Goal: Information Seeking & Learning: Find specific page/section

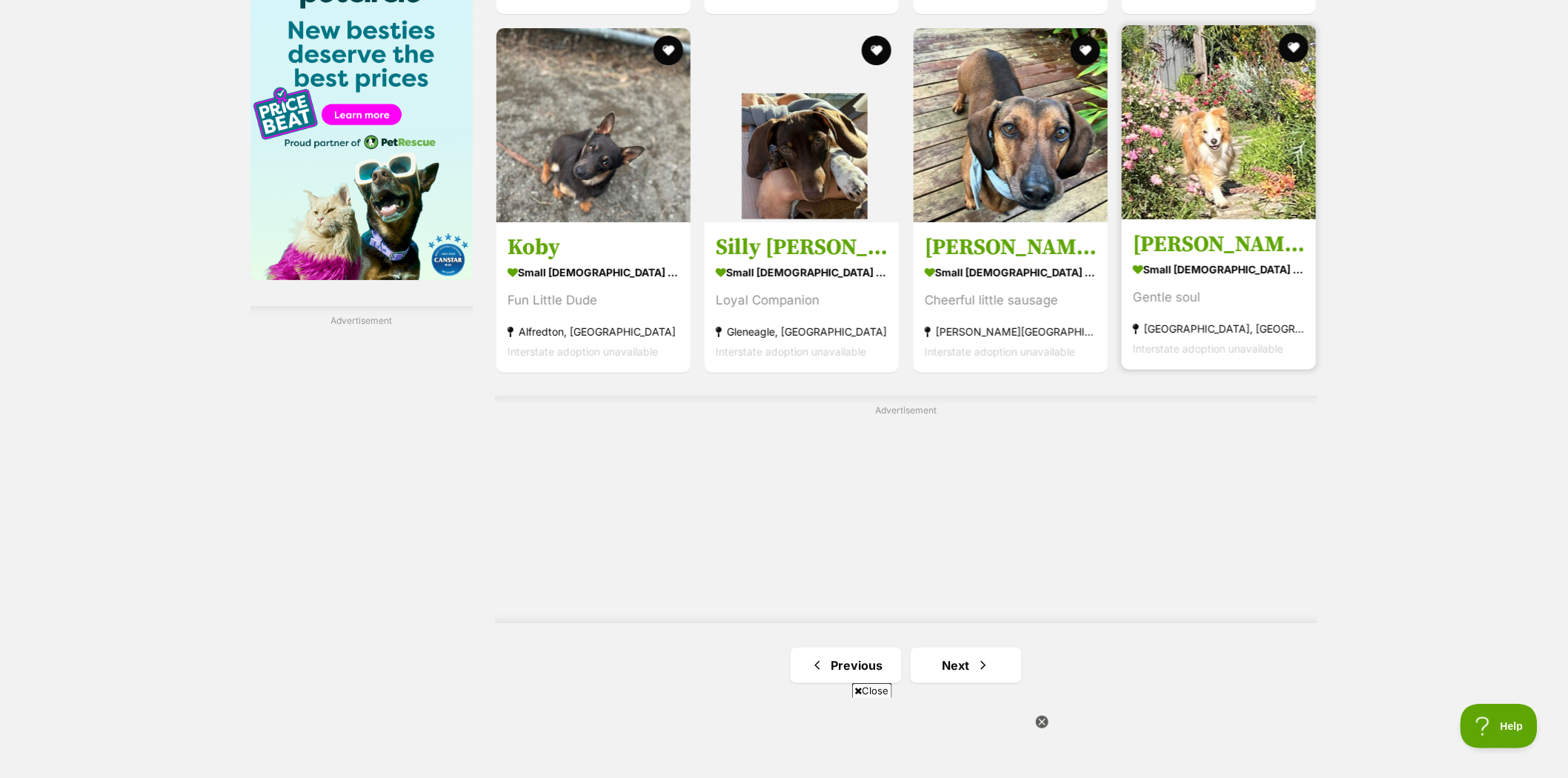
click at [1206, 139] on img at bounding box center [1219, 122] width 194 height 194
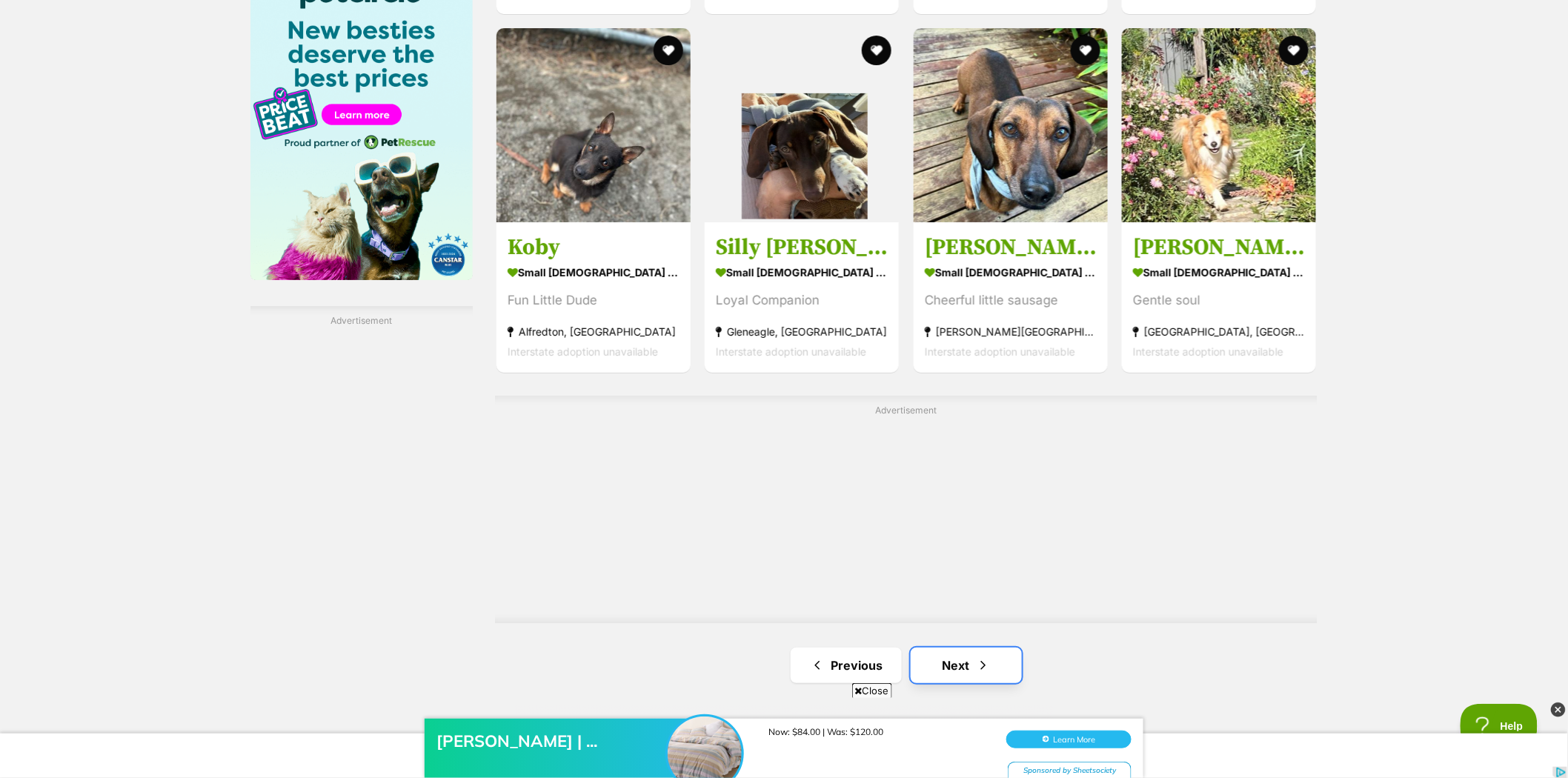
click at [967, 664] on link "Next" at bounding box center [966, 665] width 112 height 36
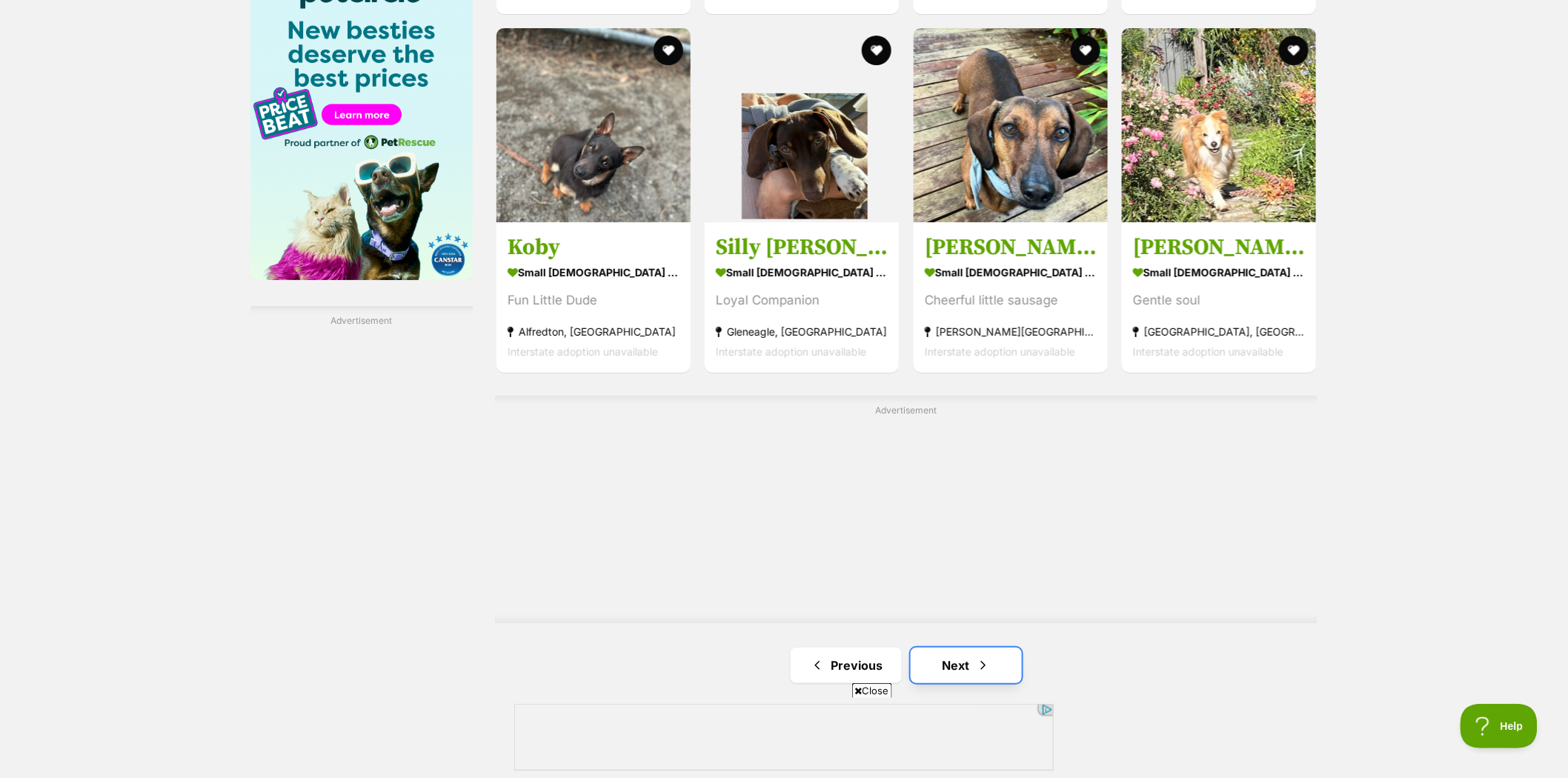
click at [958, 668] on link "Next" at bounding box center [966, 665] width 112 height 36
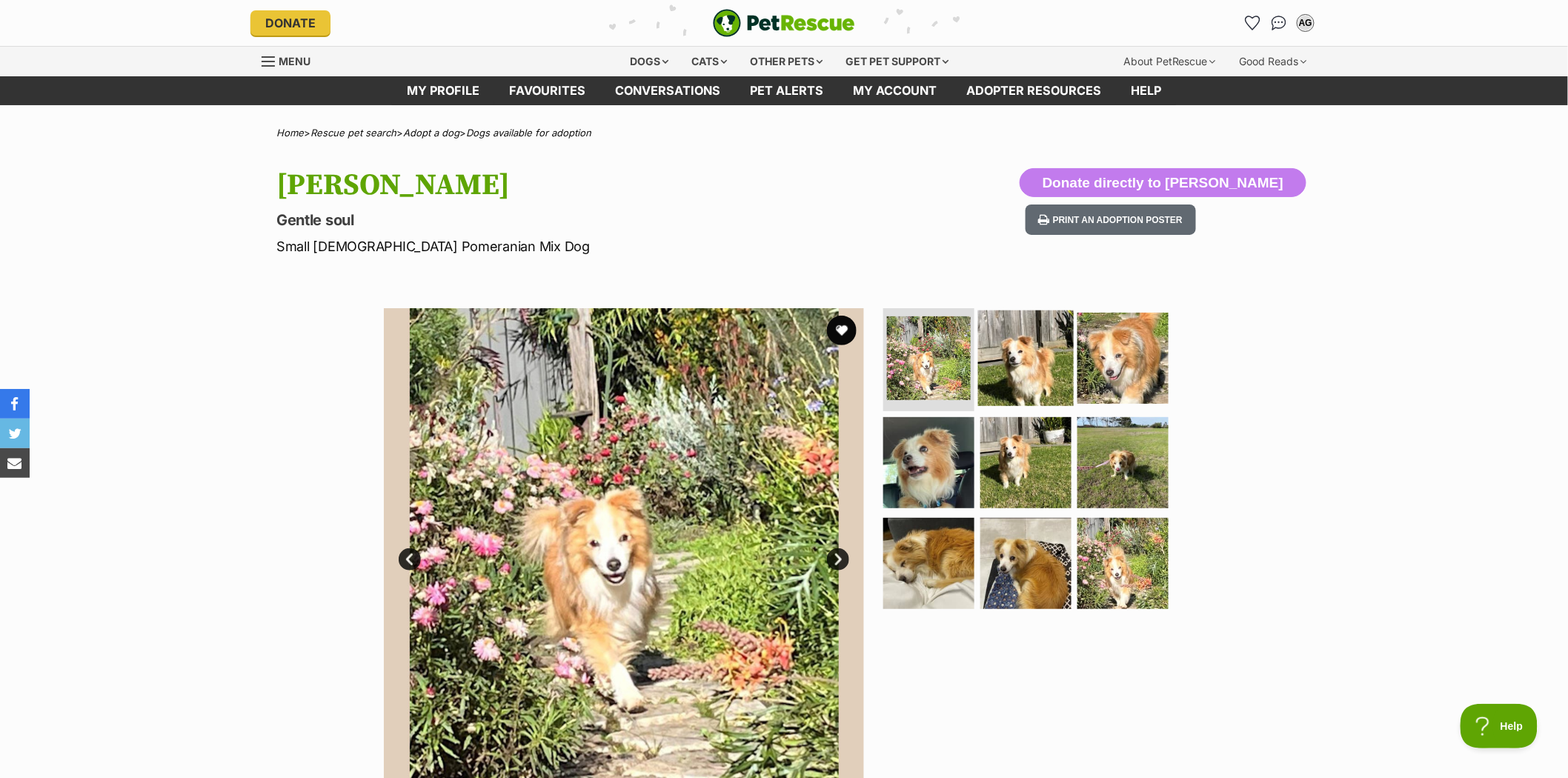
click at [1021, 367] on img at bounding box center [1025, 357] width 95 height 95
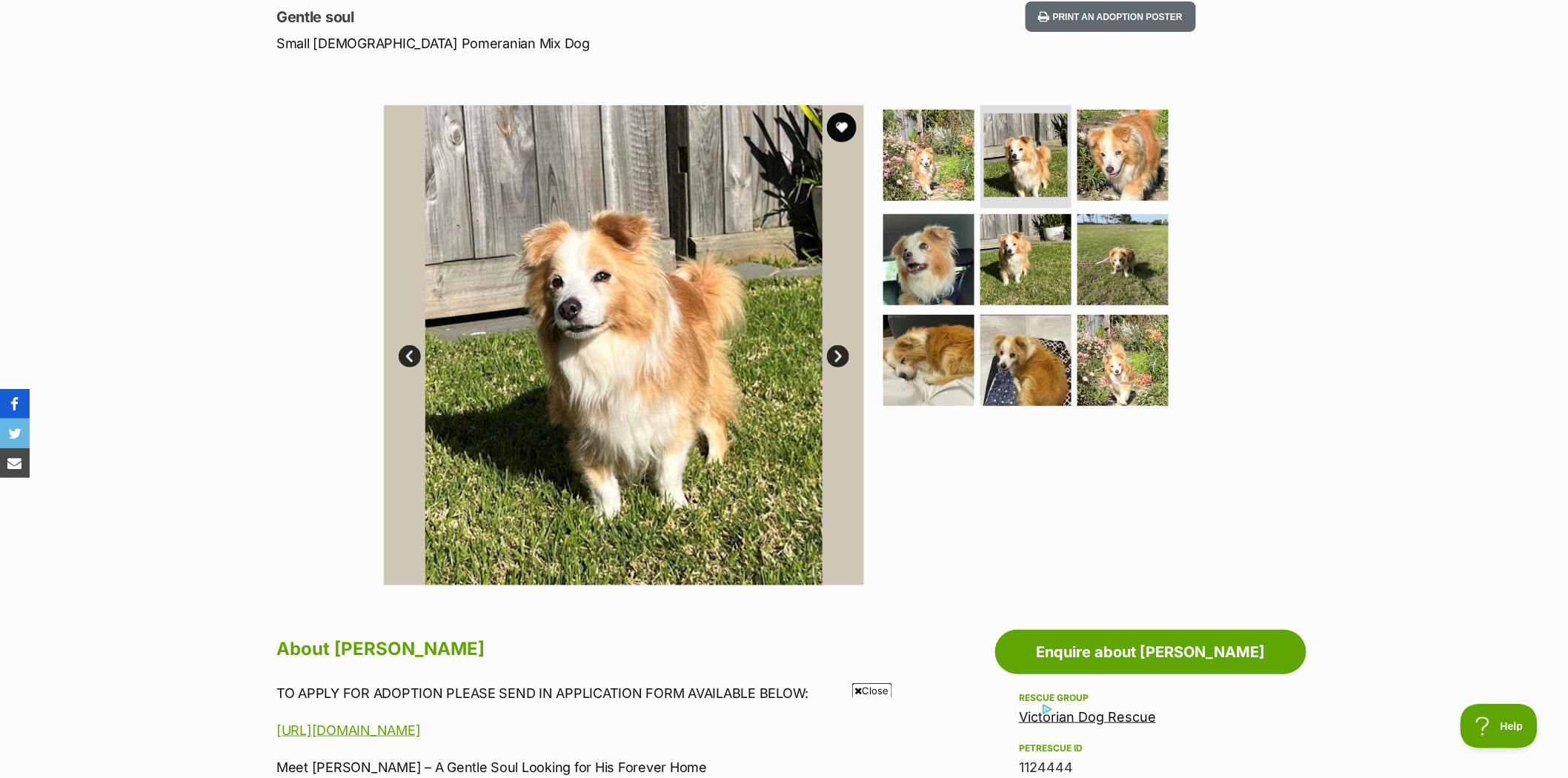
scroll to position [164, 0]
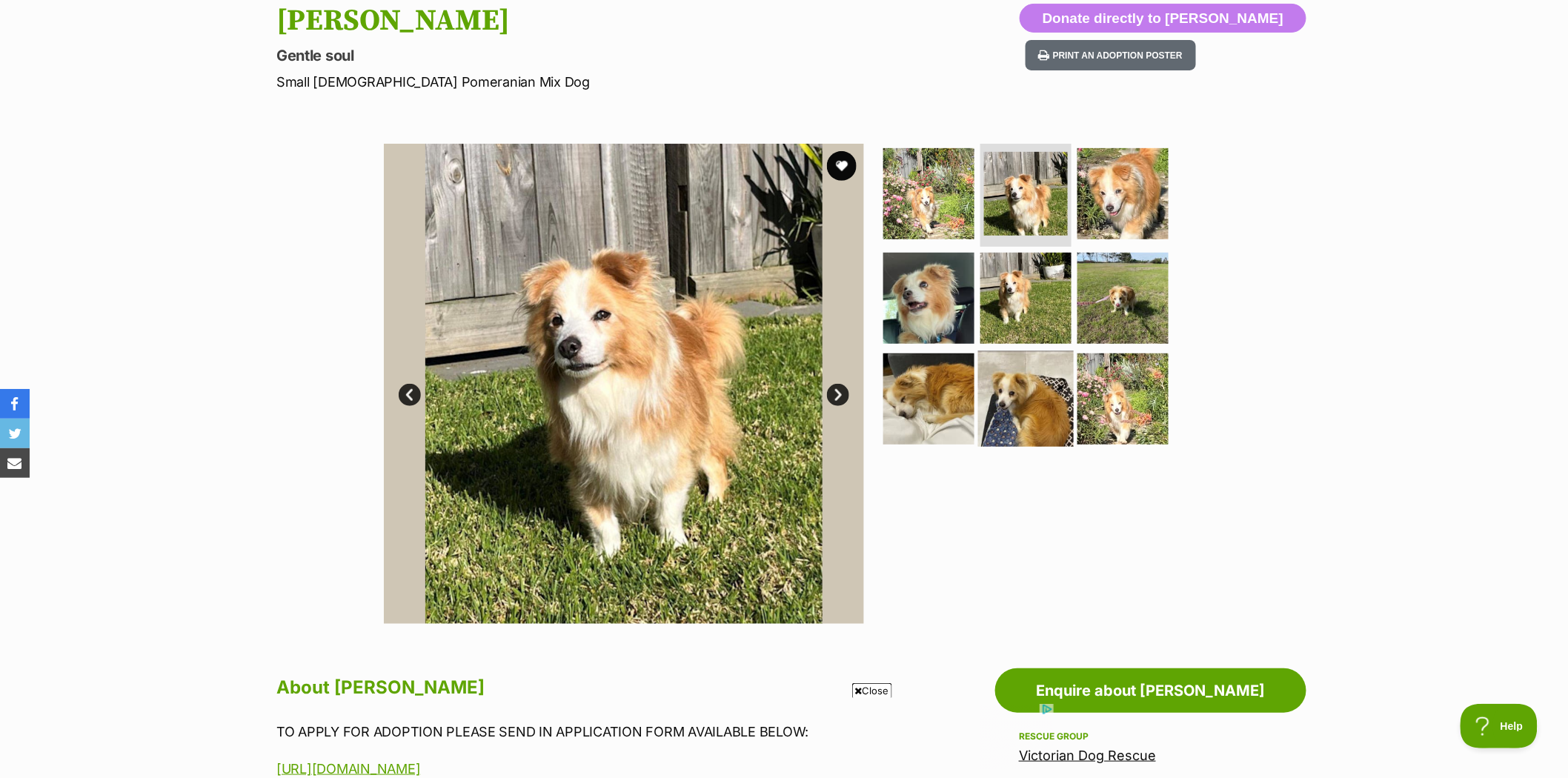
click at [1012, 402] on img at bounding box center [1025, 398] width 95 height 95
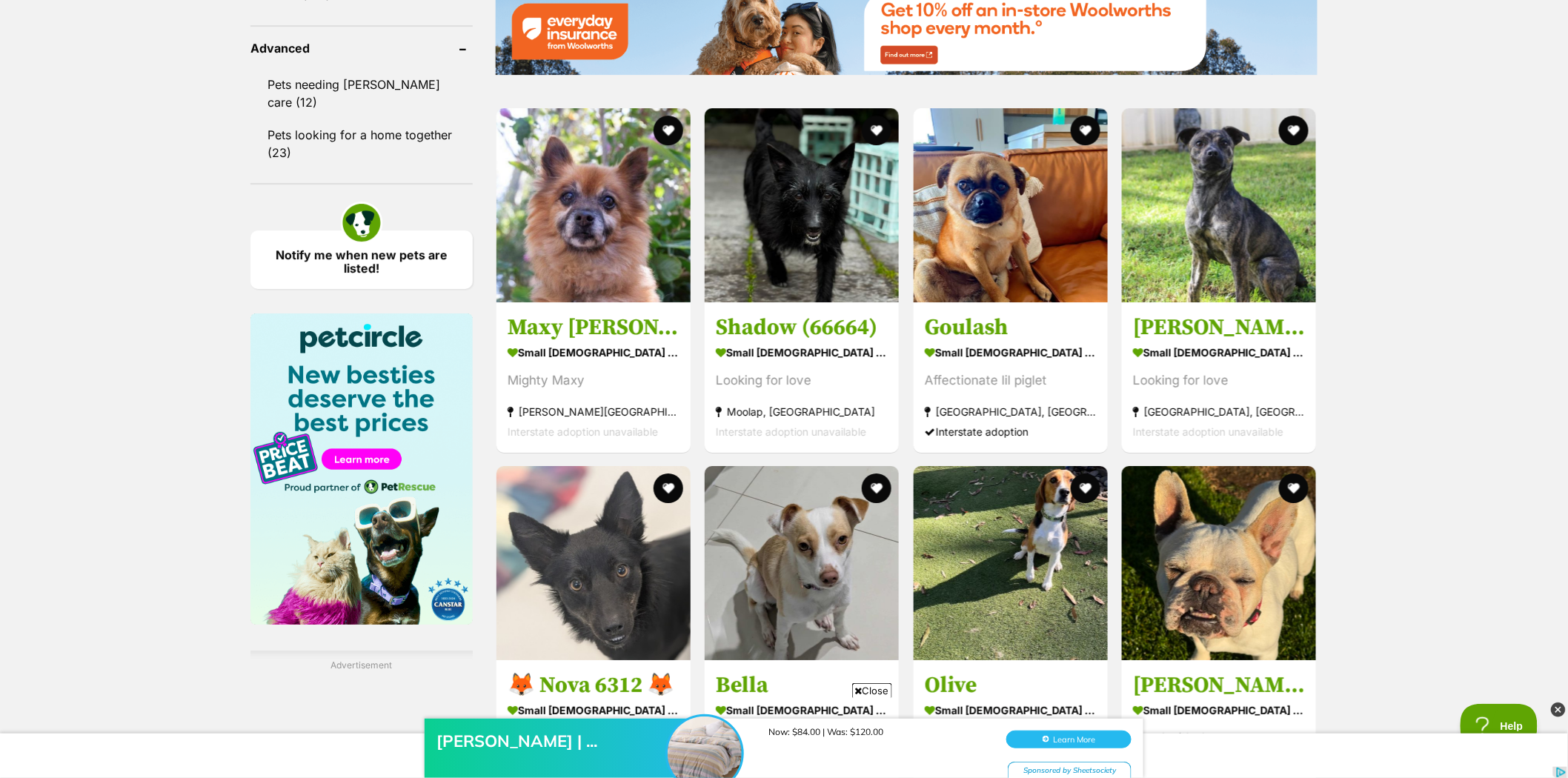
scroll to position [1975, 0]
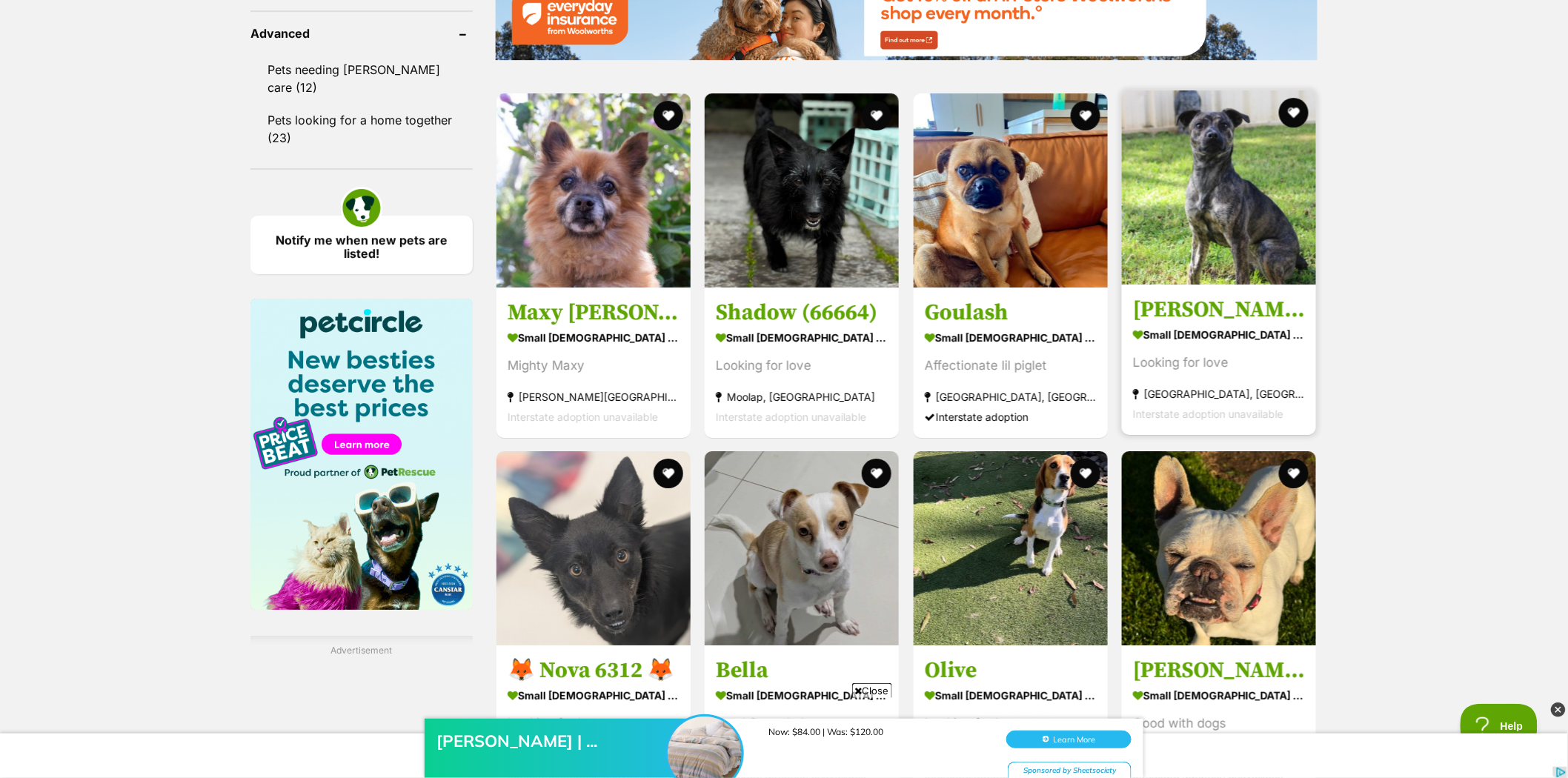
click at [1186, 163] on img at bounding box center [1219, 188] width 194 height 194
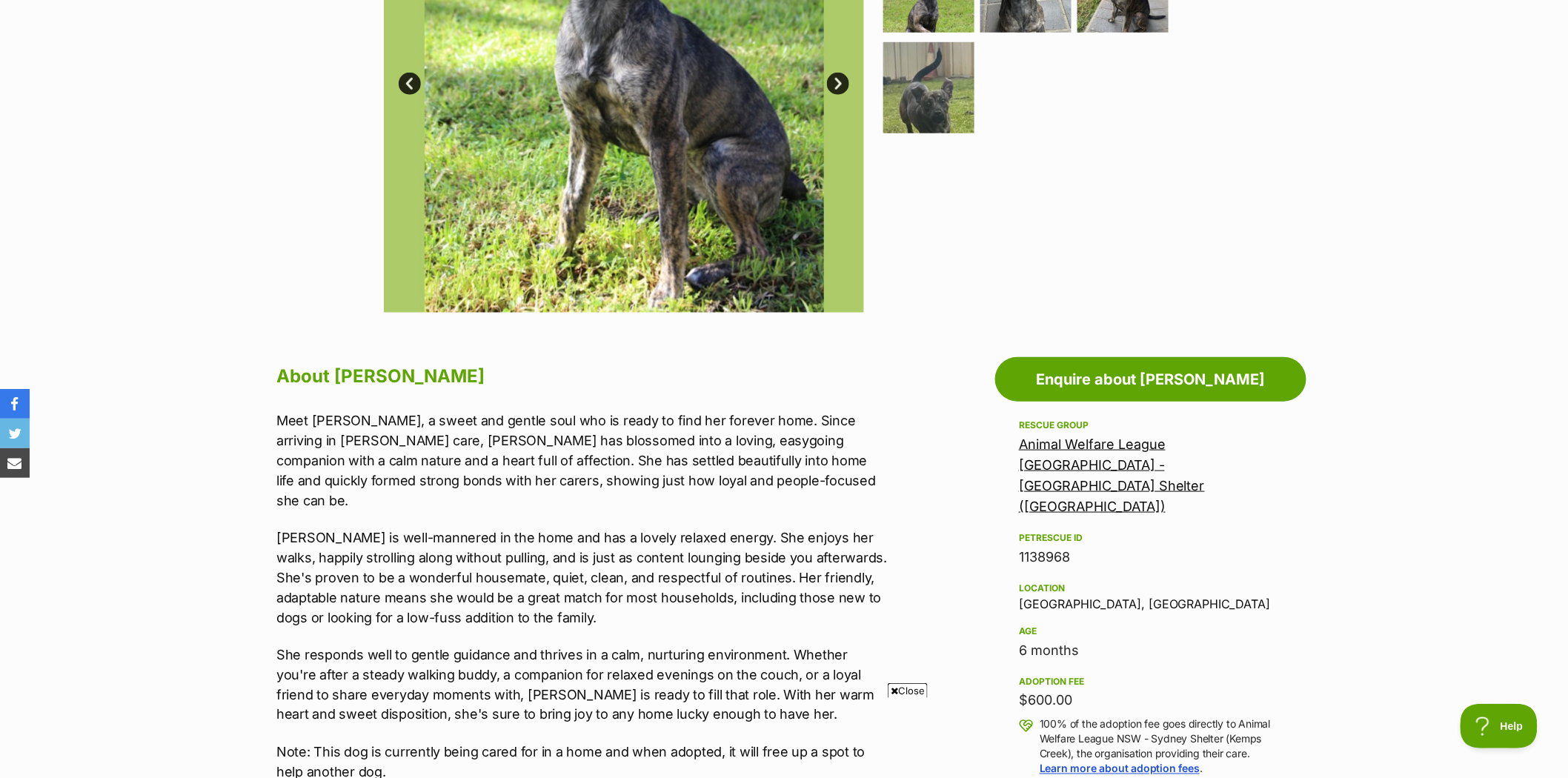
scroll to position [412, 0]
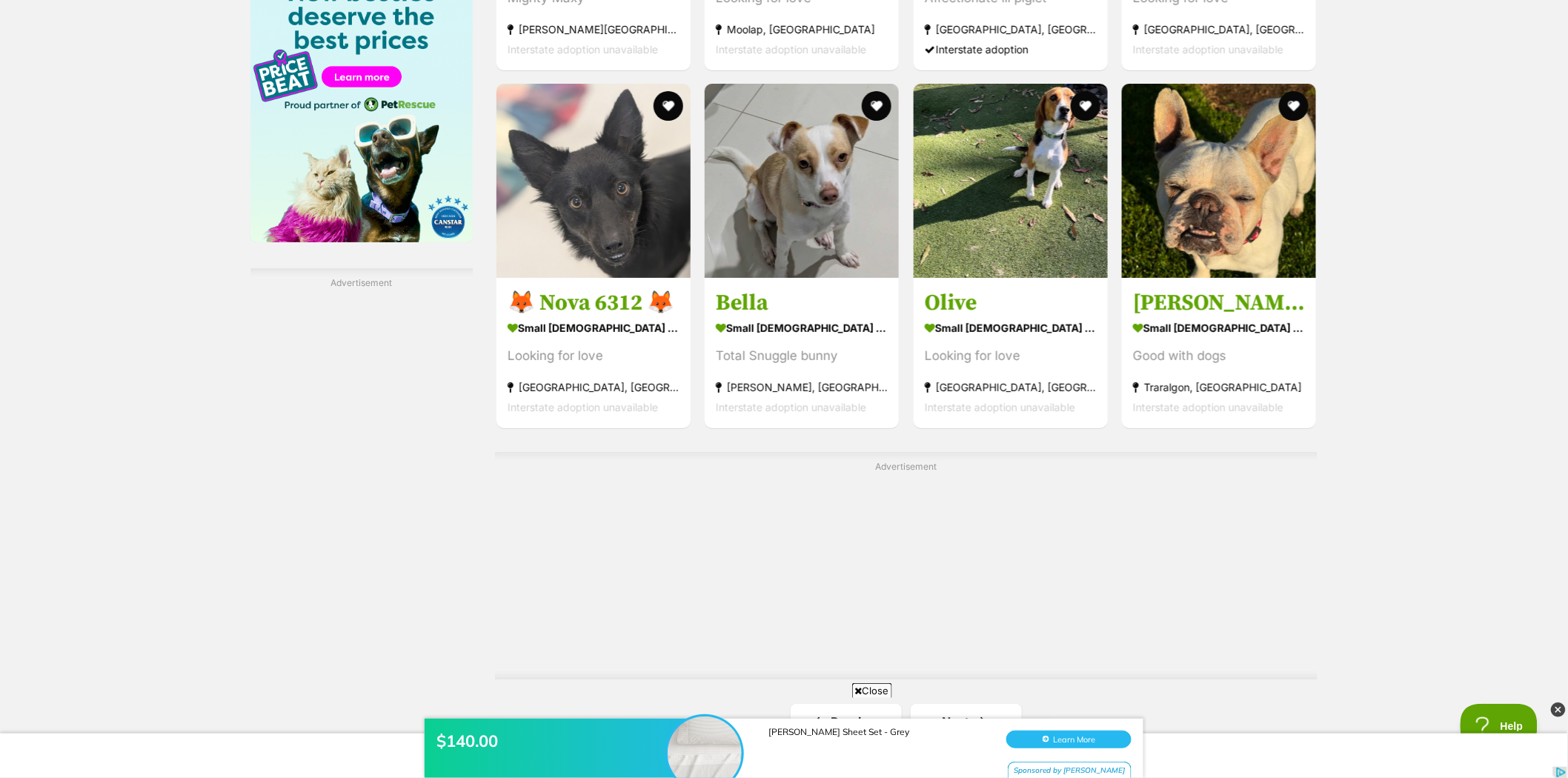
scroll to position [2388, 0]
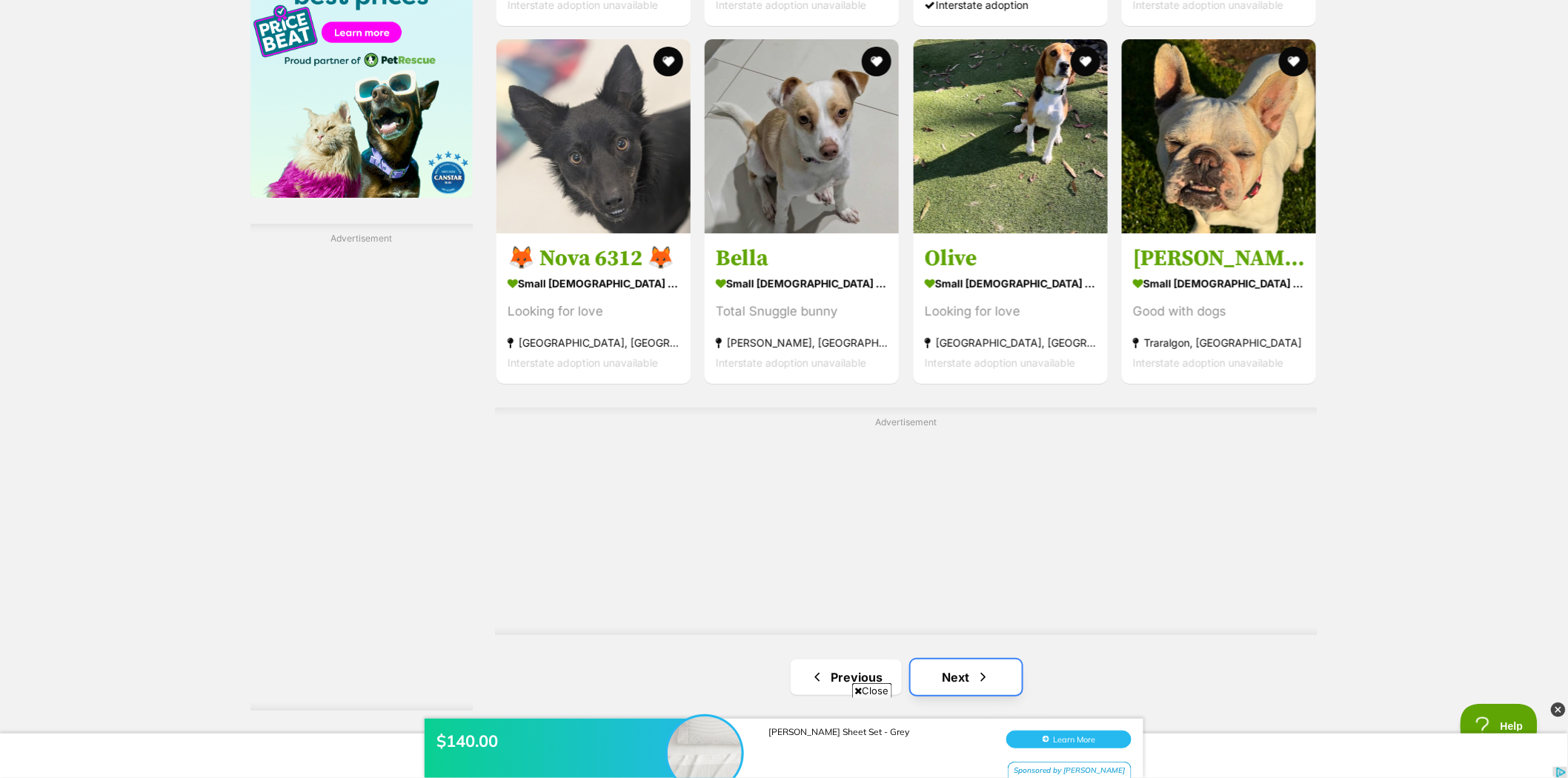
click at [951, 668] on link "Next" at bounding box center [966, 677] width 112 height 36
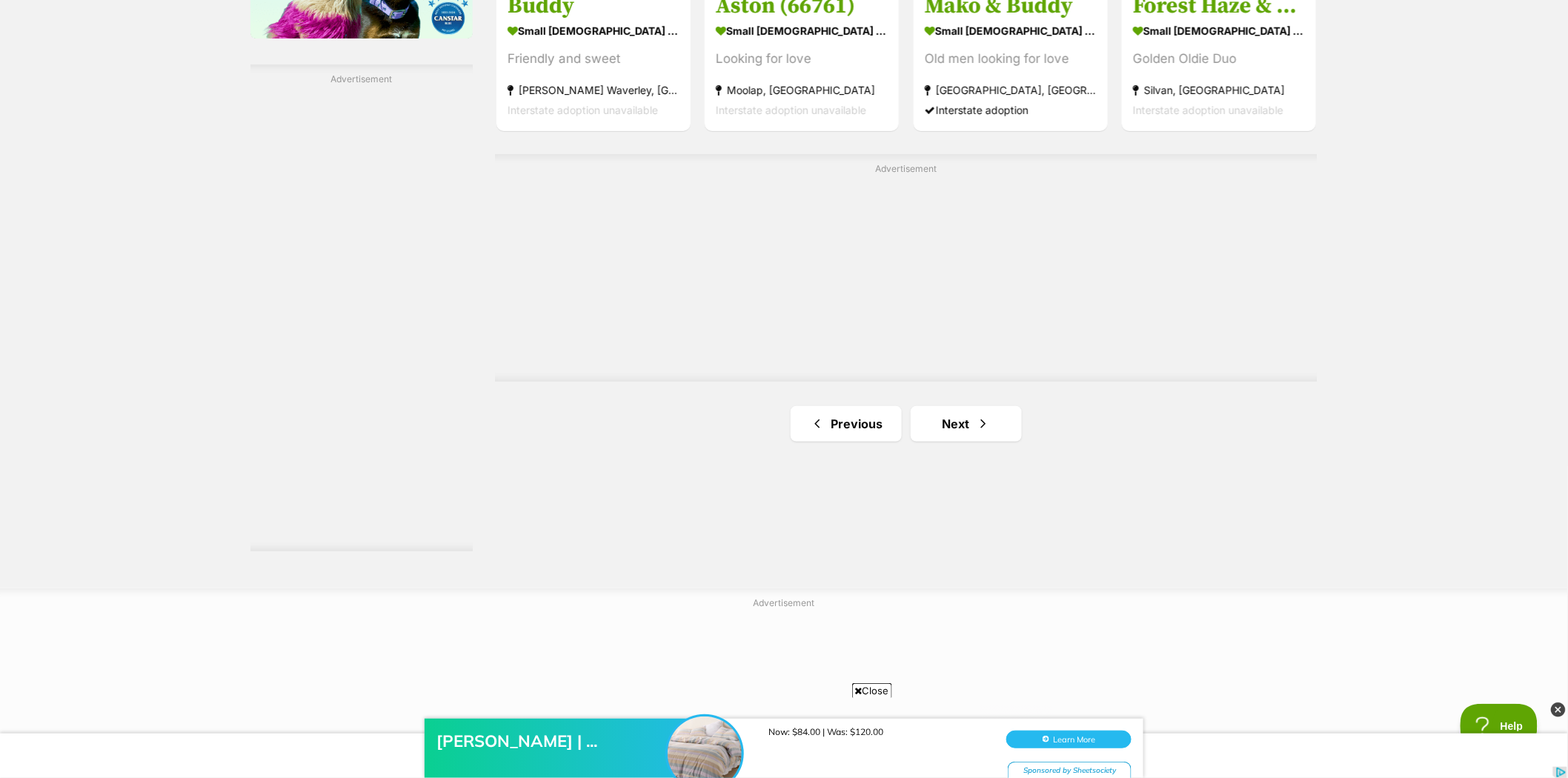
scroll to position [2552, 0]
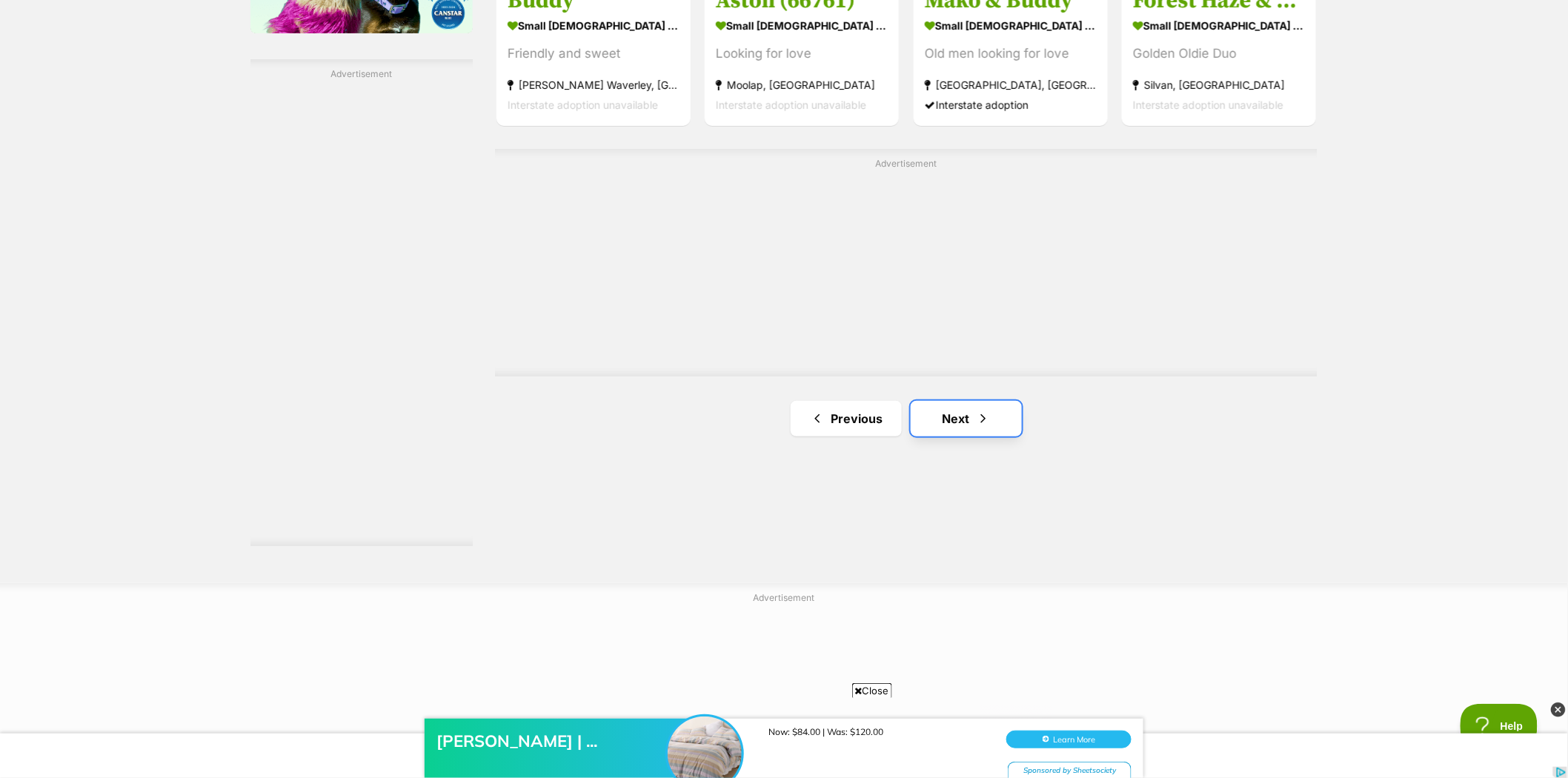
click at [954, 418] on link "Next" at bounding box center [966, 418] width 112 height 36
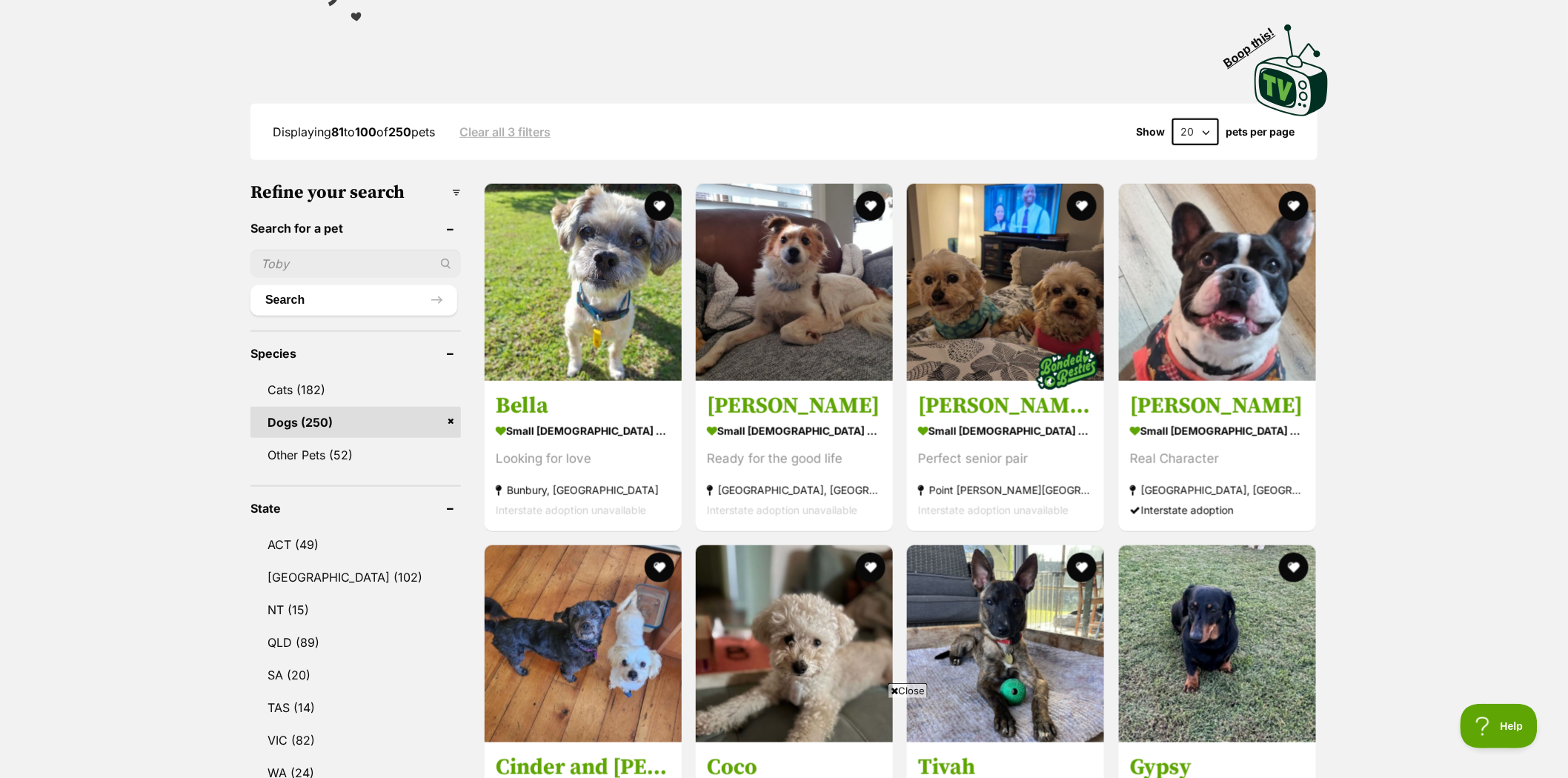
scroll to position [329, 0]
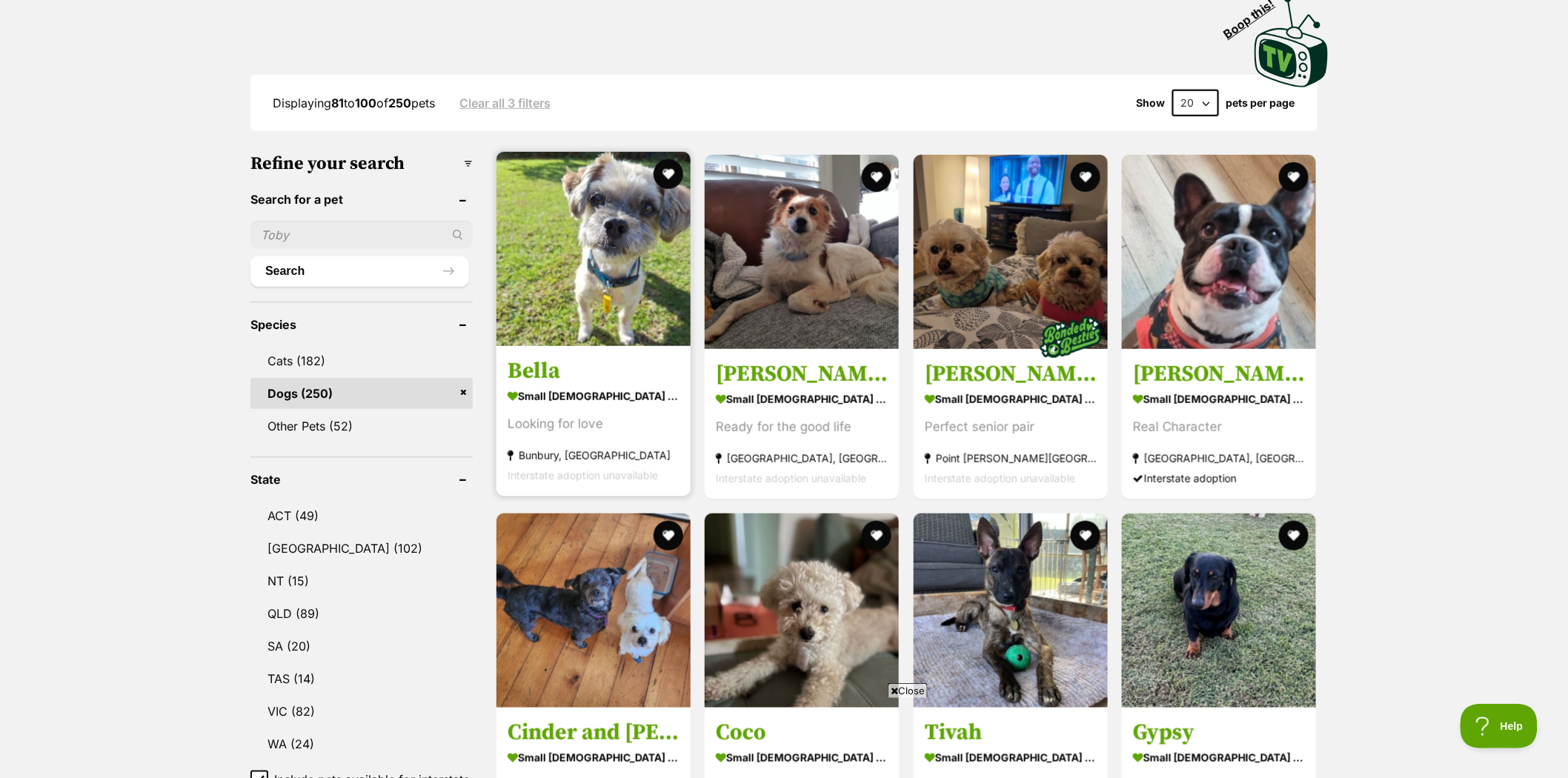
click at [595, 205] on img at bounding box center [593, 249] width 194 height 194
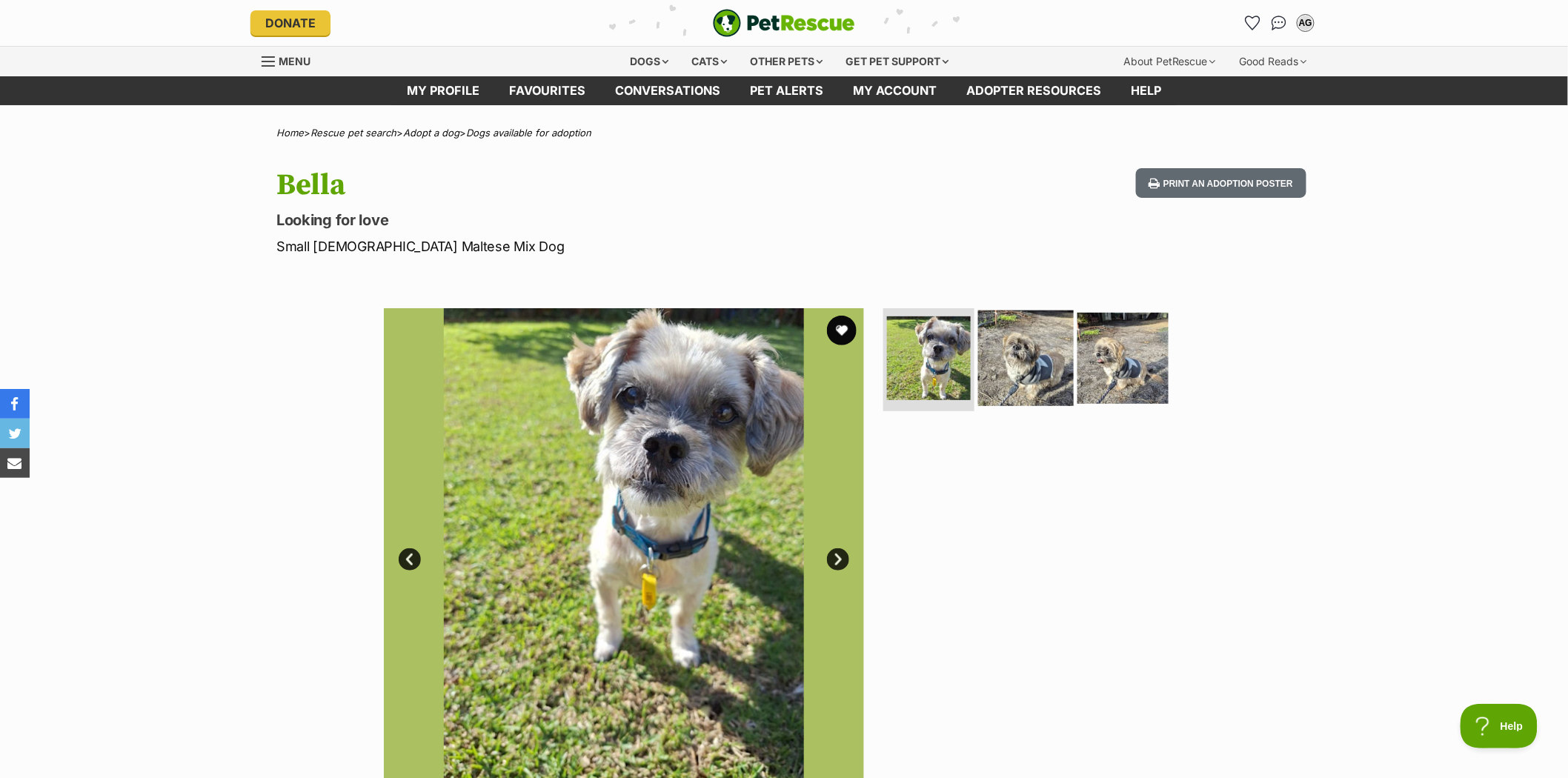
click at [1034, 344] on img at bounding box center [1025, 357] width 95 height 95
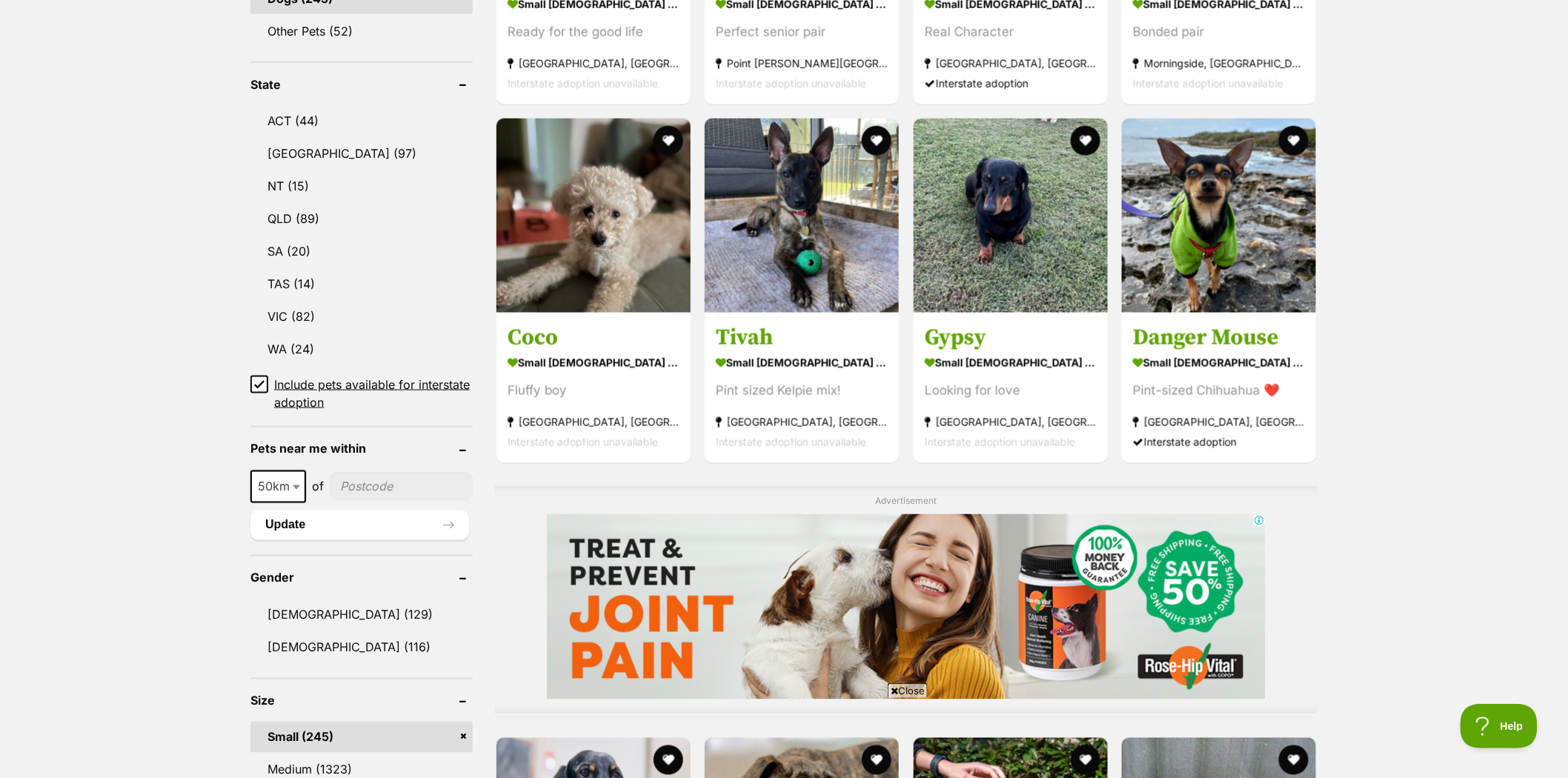
scroll to position [732, 0]
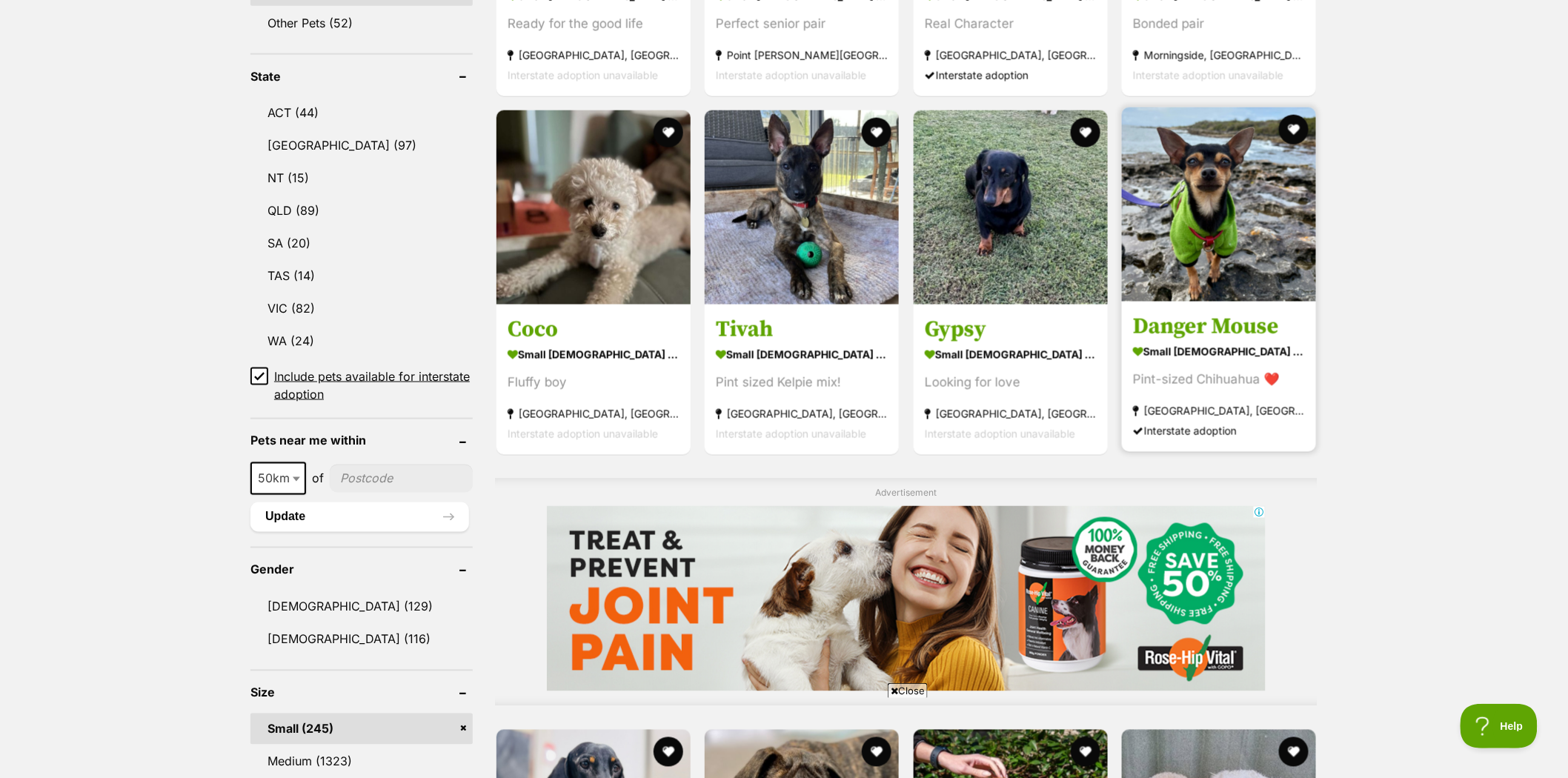
click at [1178, 201] on img at bounding box center [1219, 205] width 194 height 194
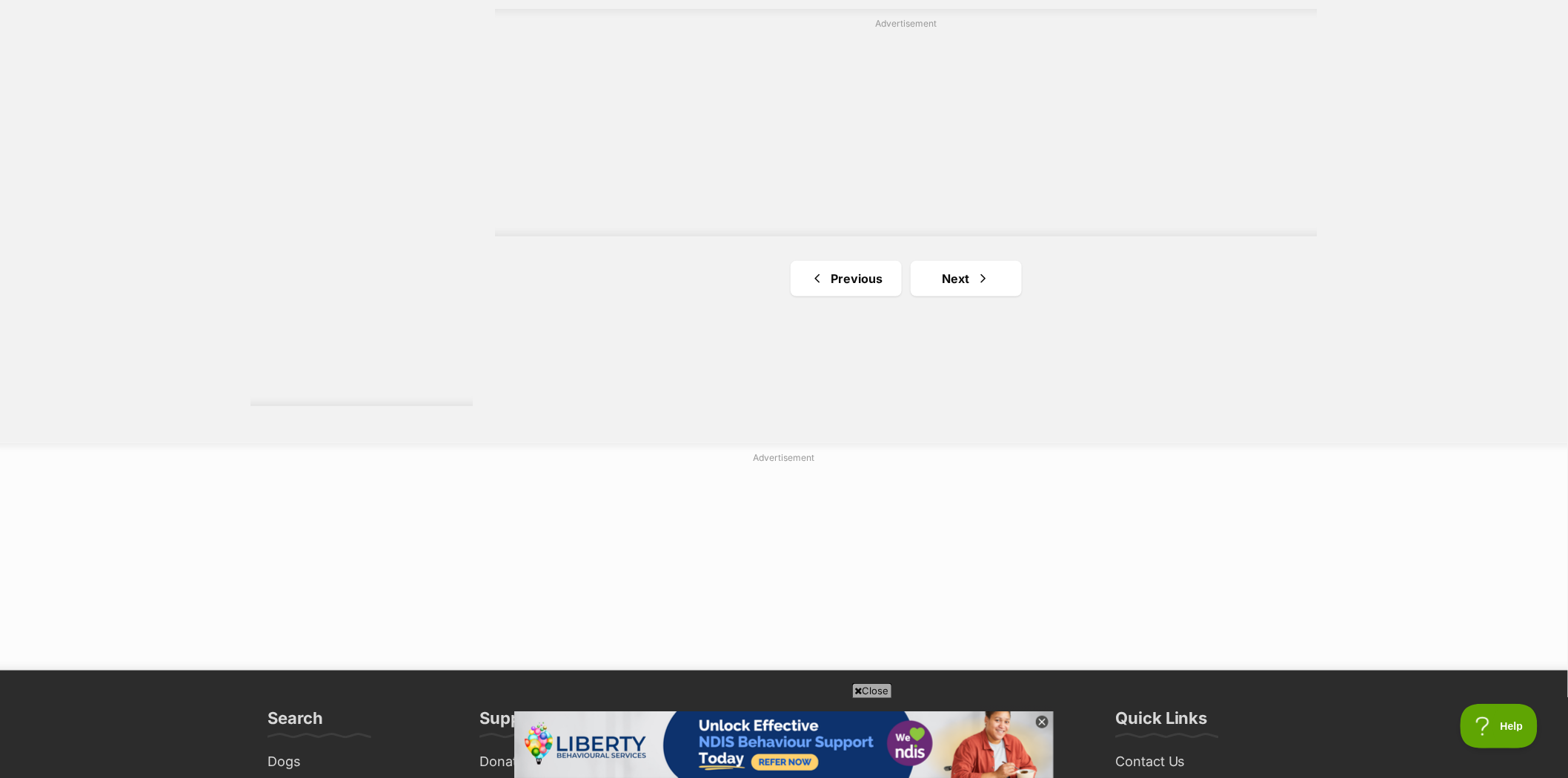
scroll to position [2700, 0]
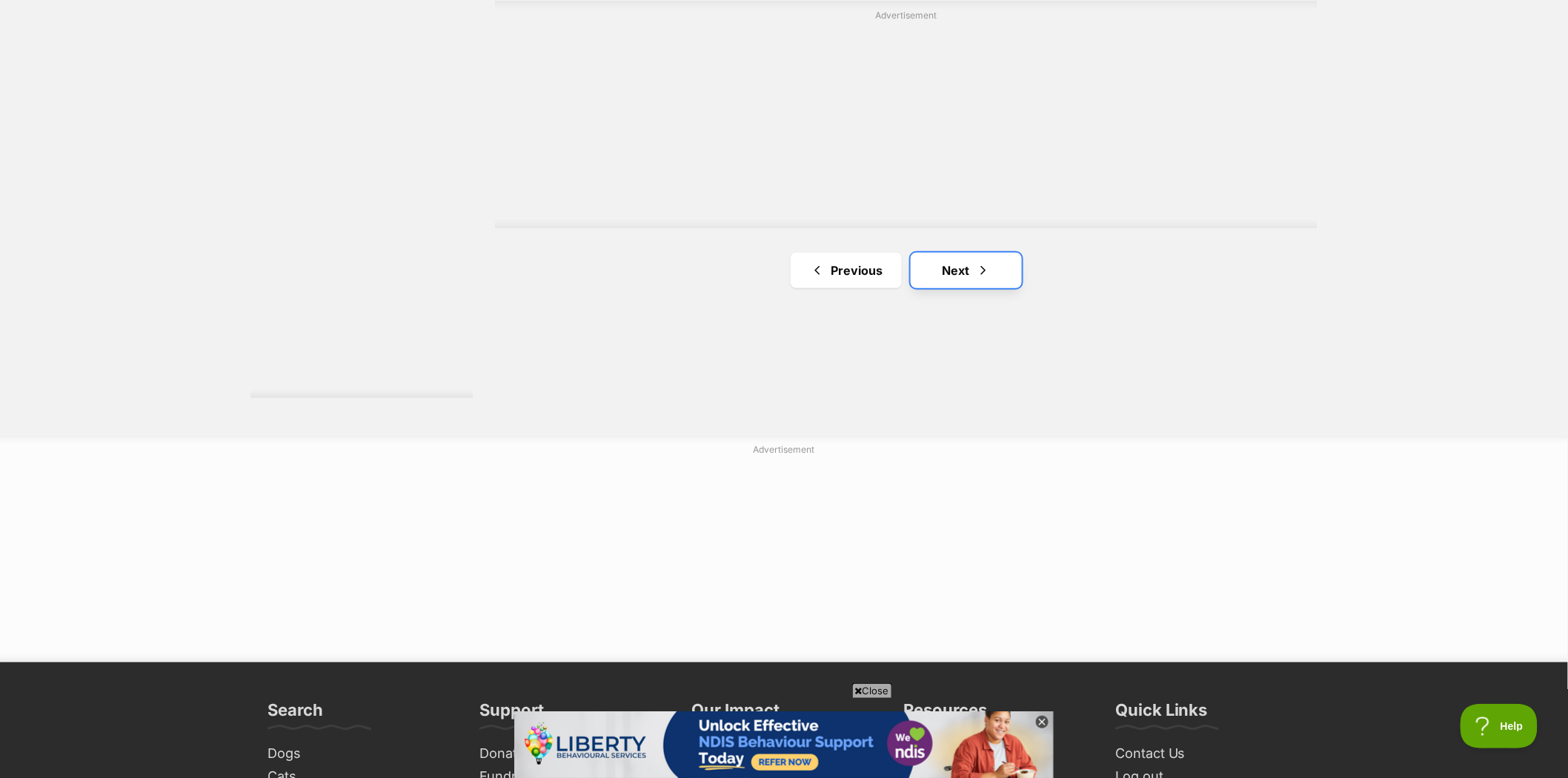
click at [934, 254] on link "Next" at bounding box center [966, 270] width 112 height 36
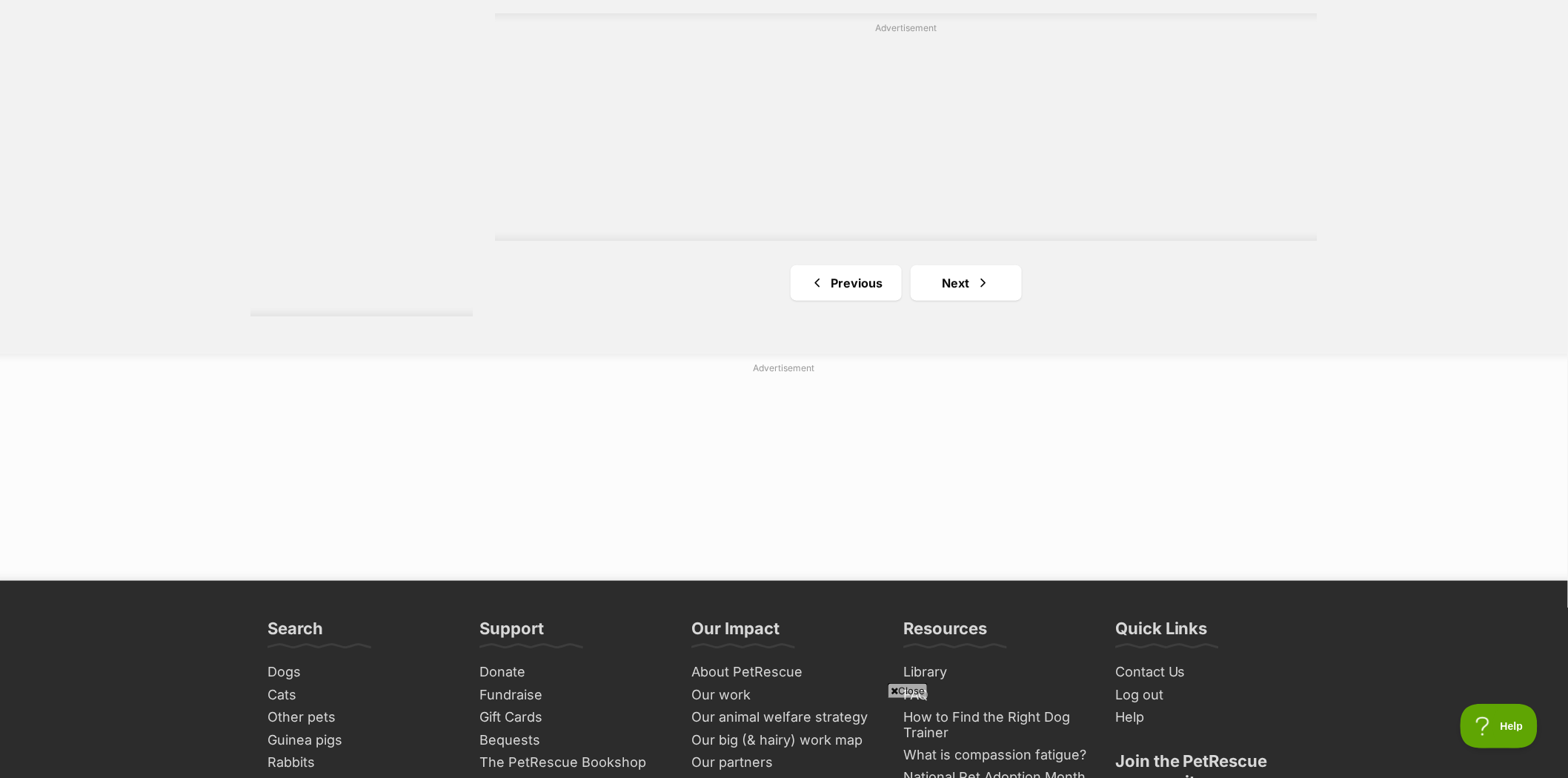
scroll to position [2799, 0]
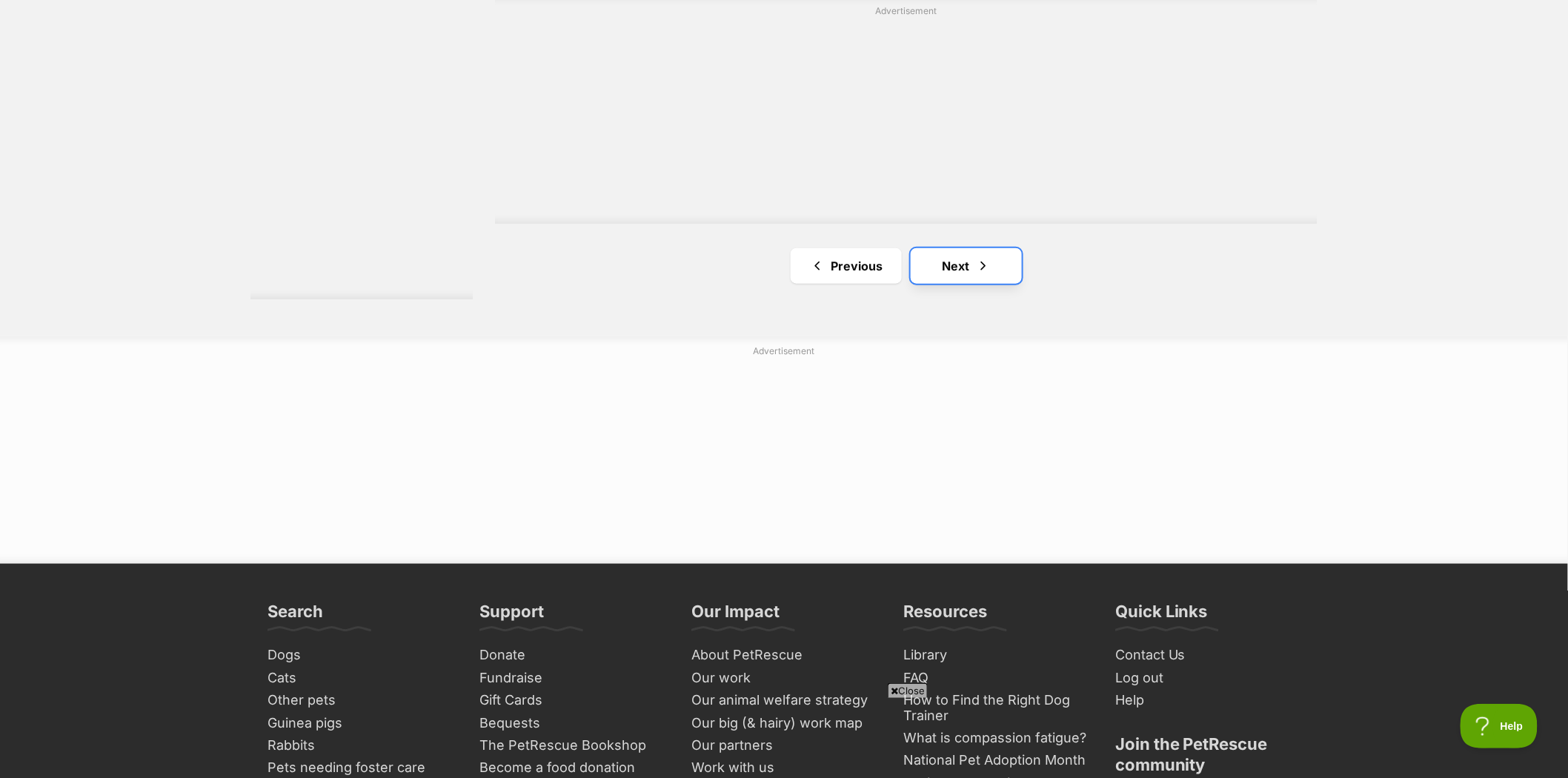
click at [955, 267] on link "Next" at bounding box center [966, 265] width 112 height 36
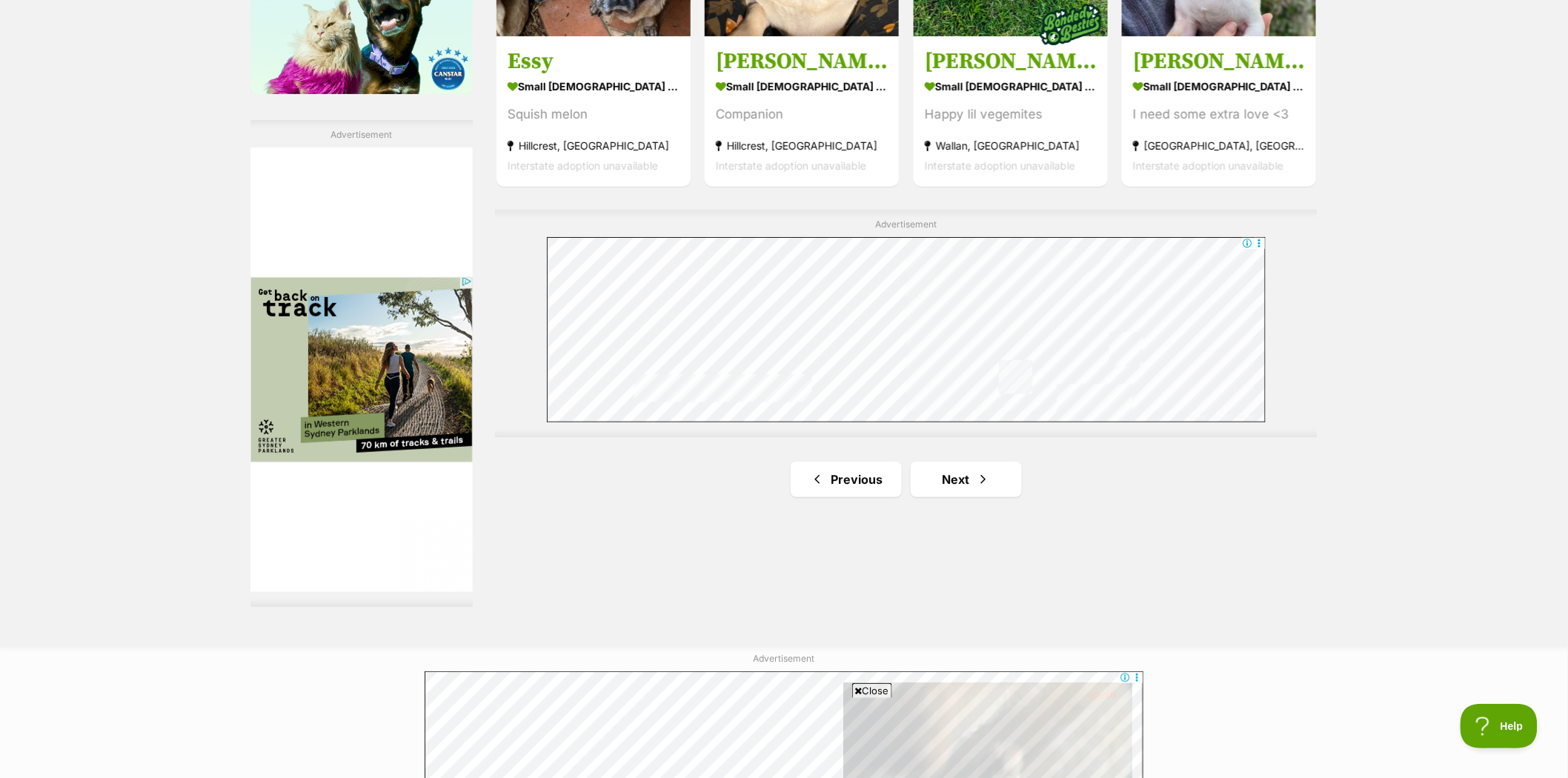
scroll to position [2552, 0]
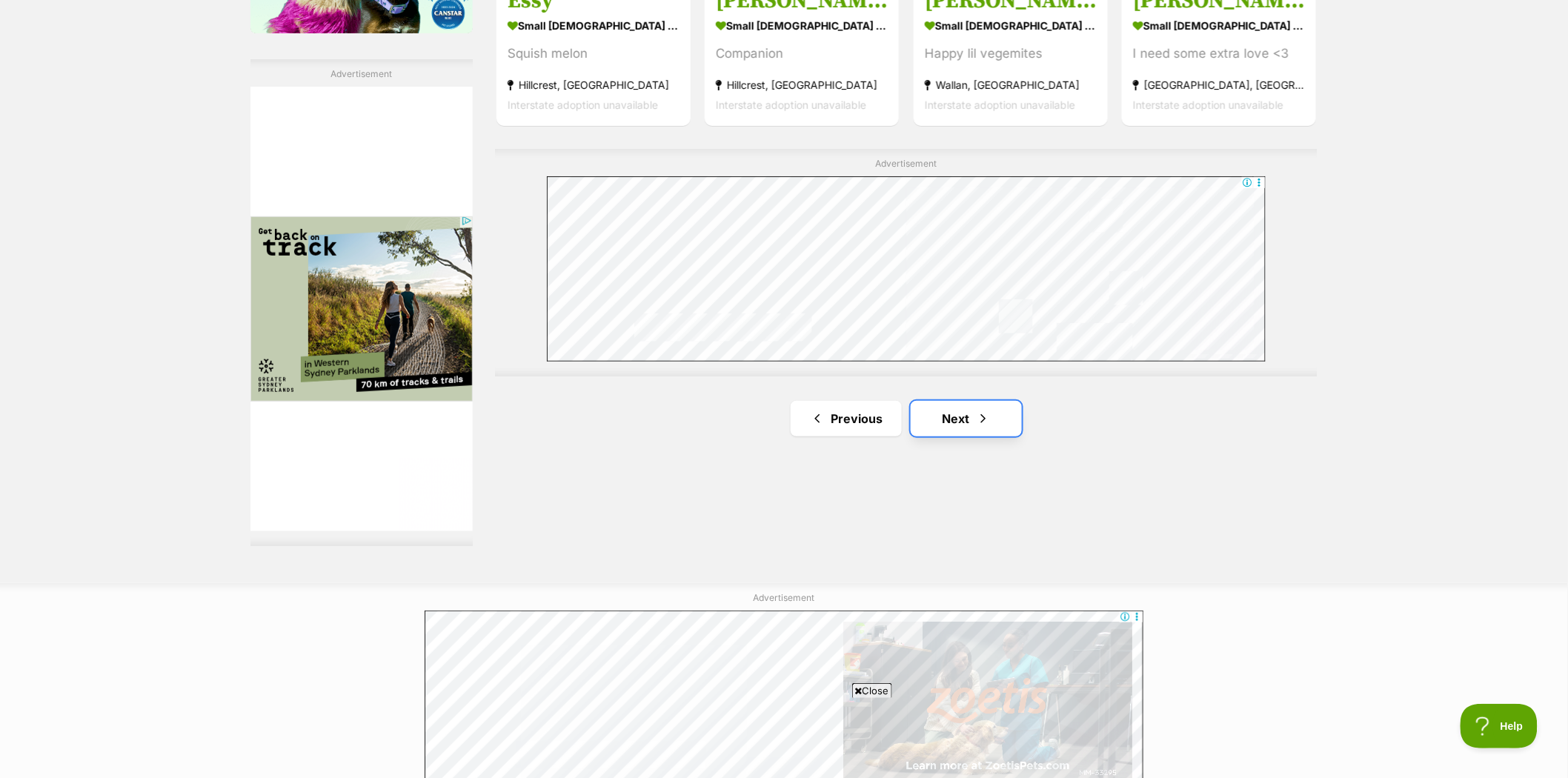
click at [958, 413] on link "Next" at bounding box center [966, 418] width 112 height 36
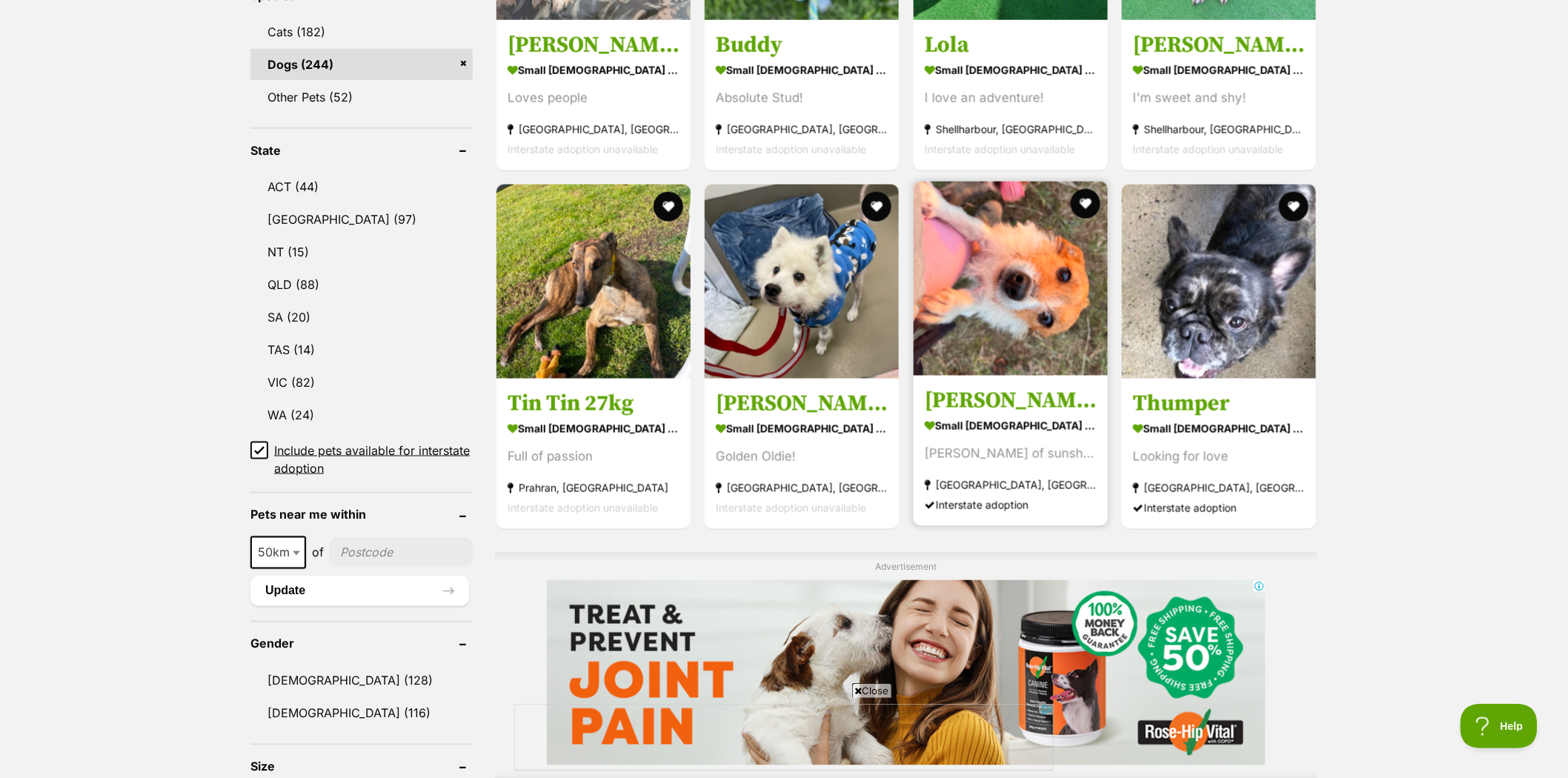
click at [1016, 243] on img at bounding box center [1010, 279] width 194 height 194
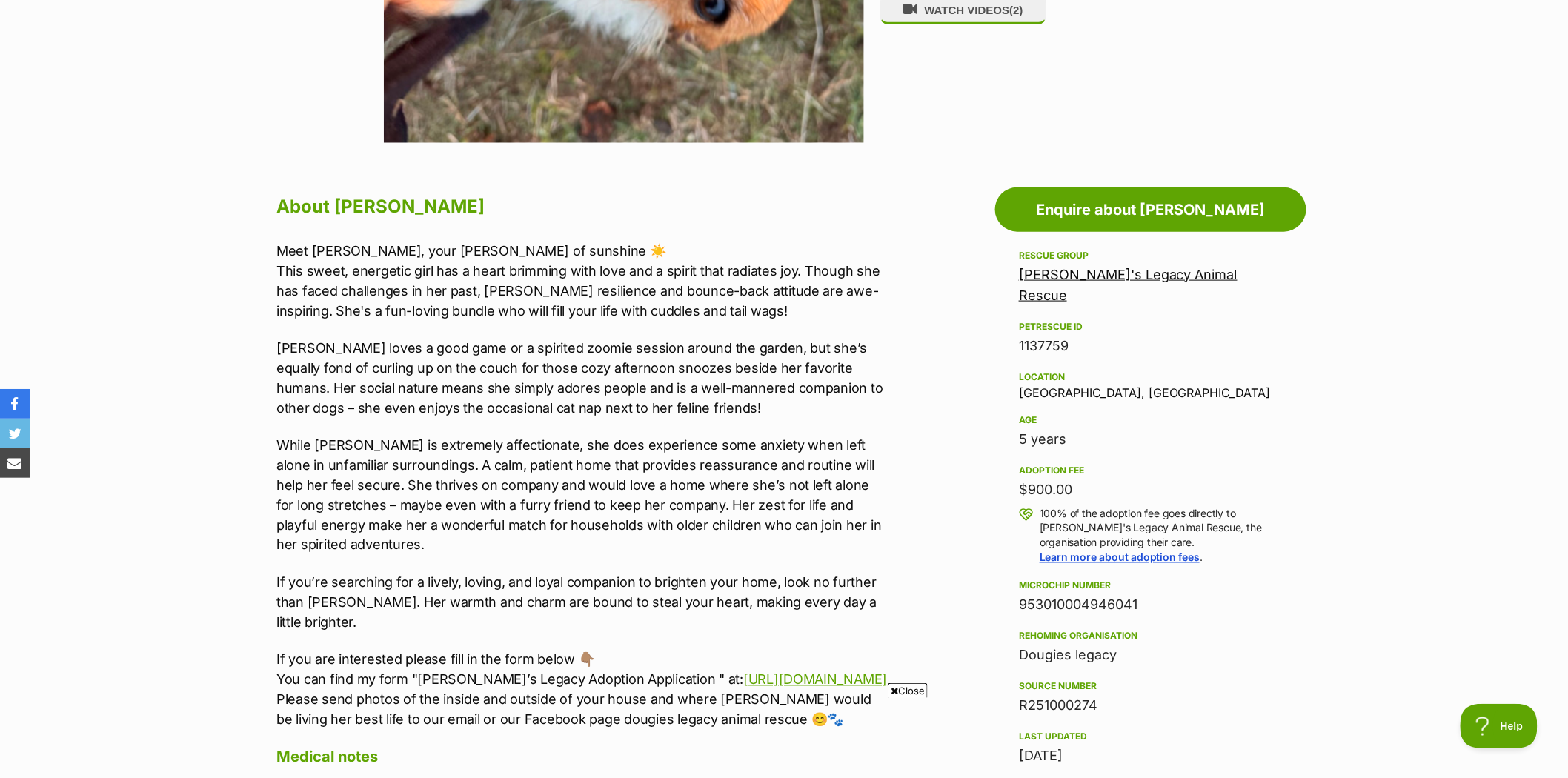
scroll to position [658, 0]
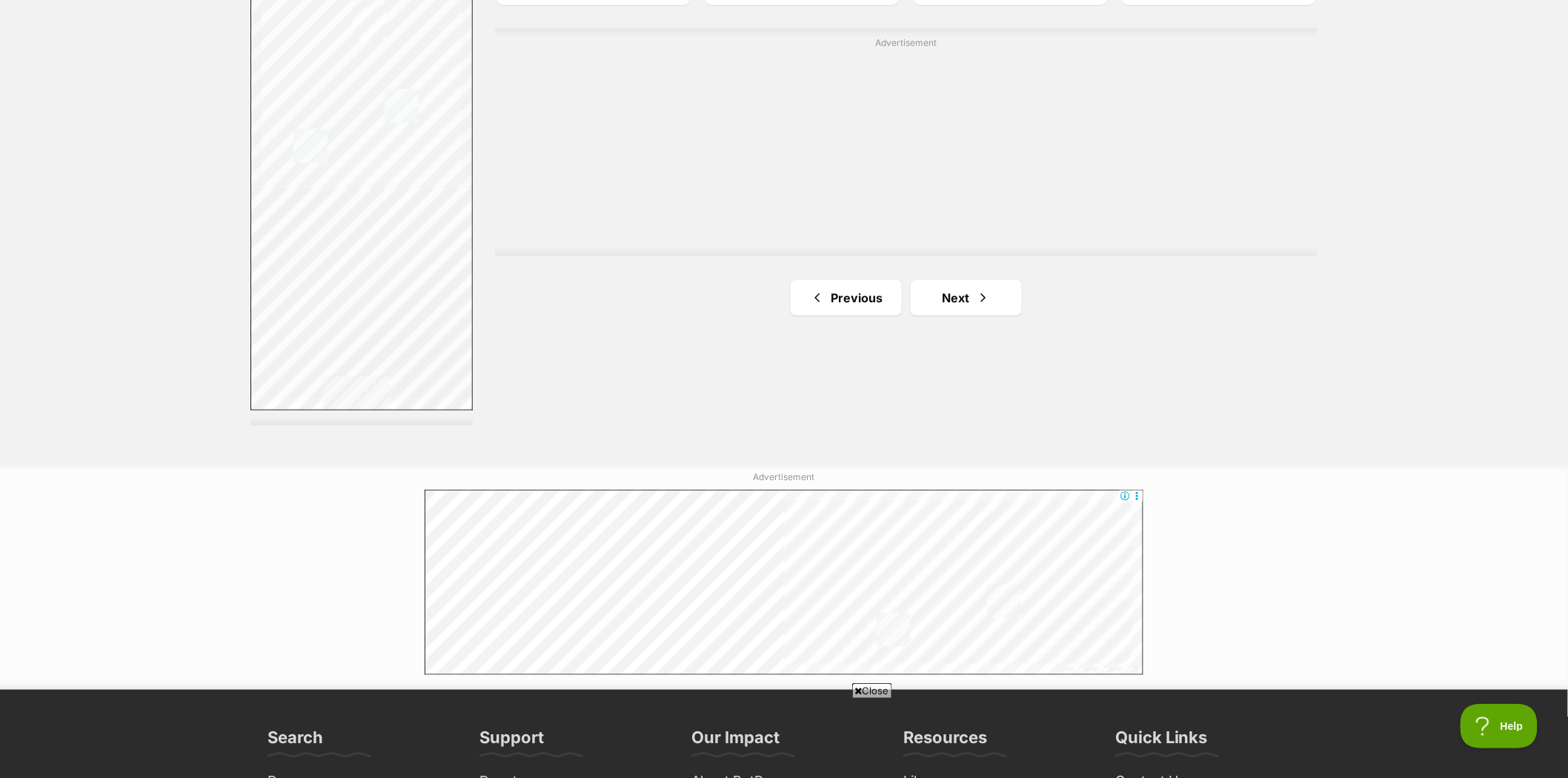
scroll to position [2717, 0]
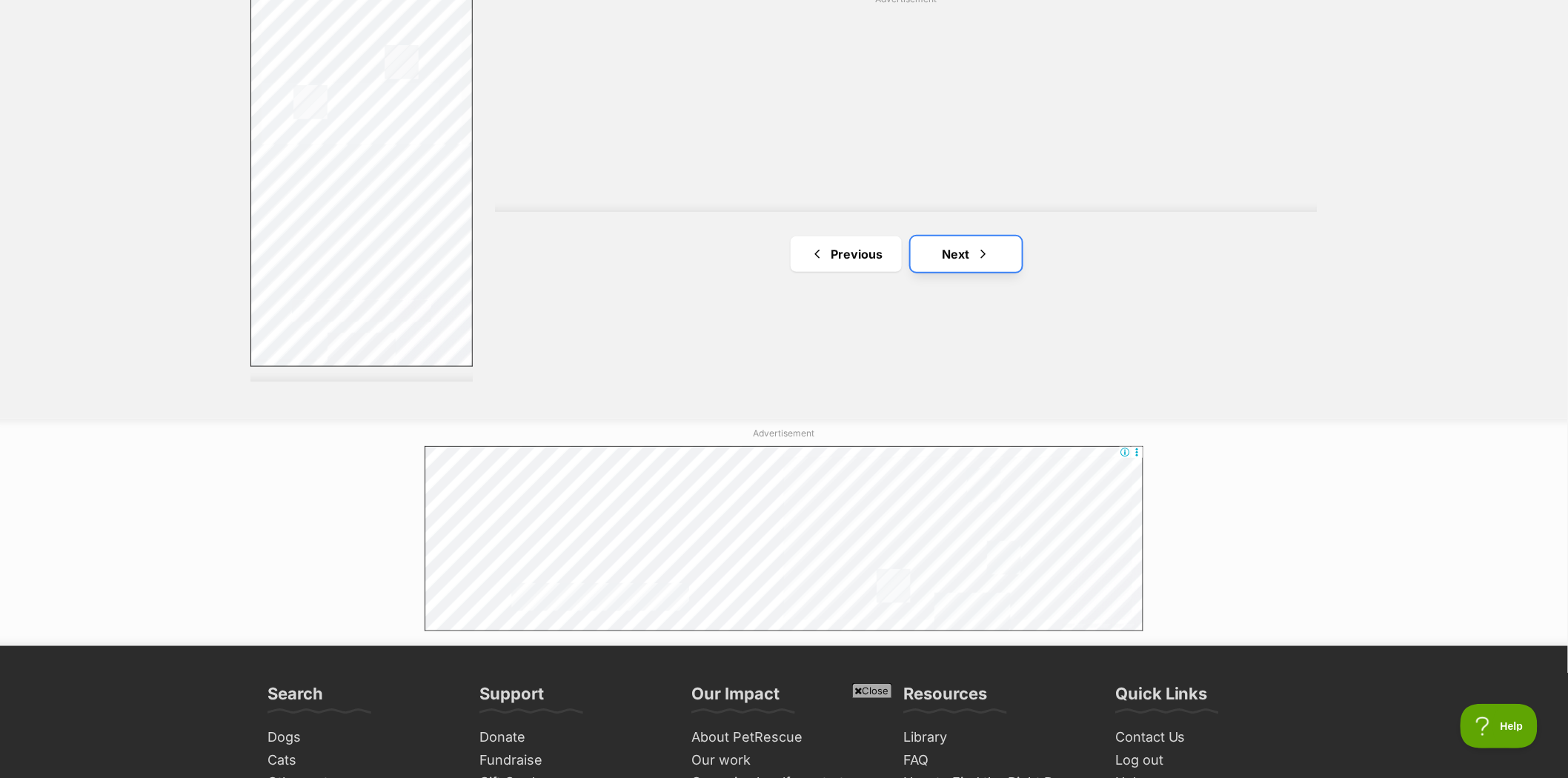
click at [961, 248] on link "Next" at bounding box center [966, 254] width 112 height 36
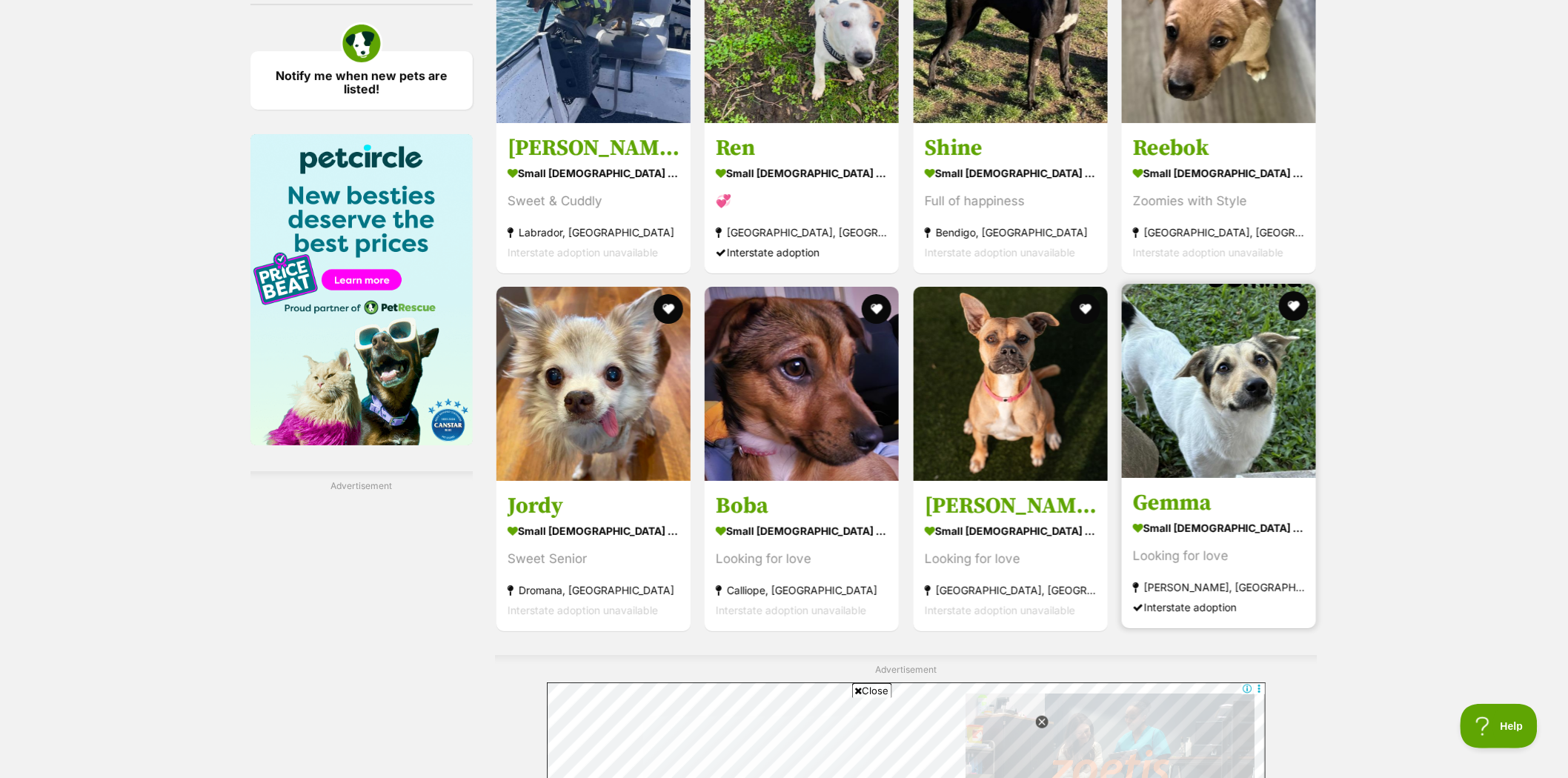
click at [1273, 413] on img at bounding box center [1219, 381] width 194 height 194
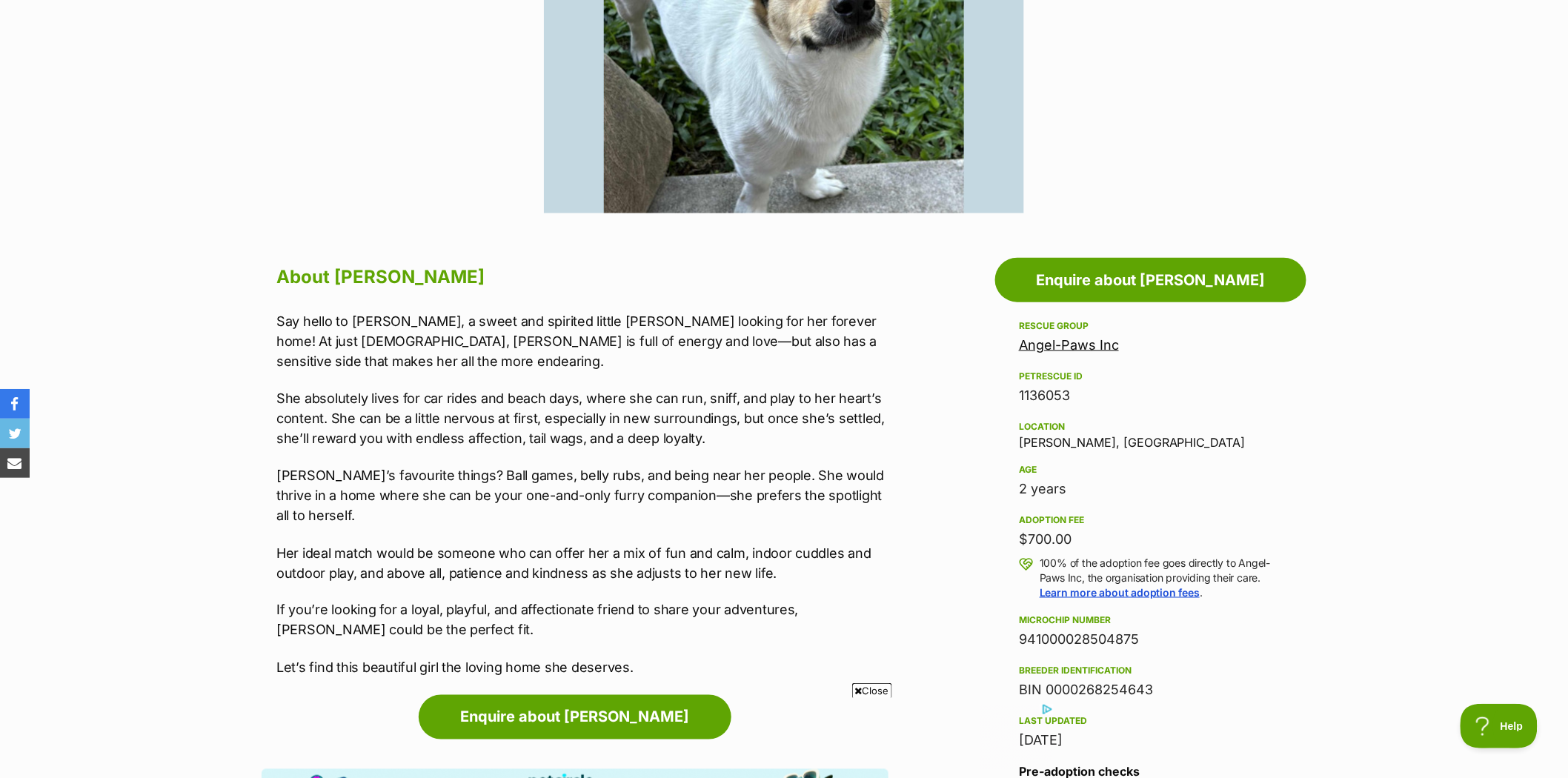
scroll to position [164, 0]
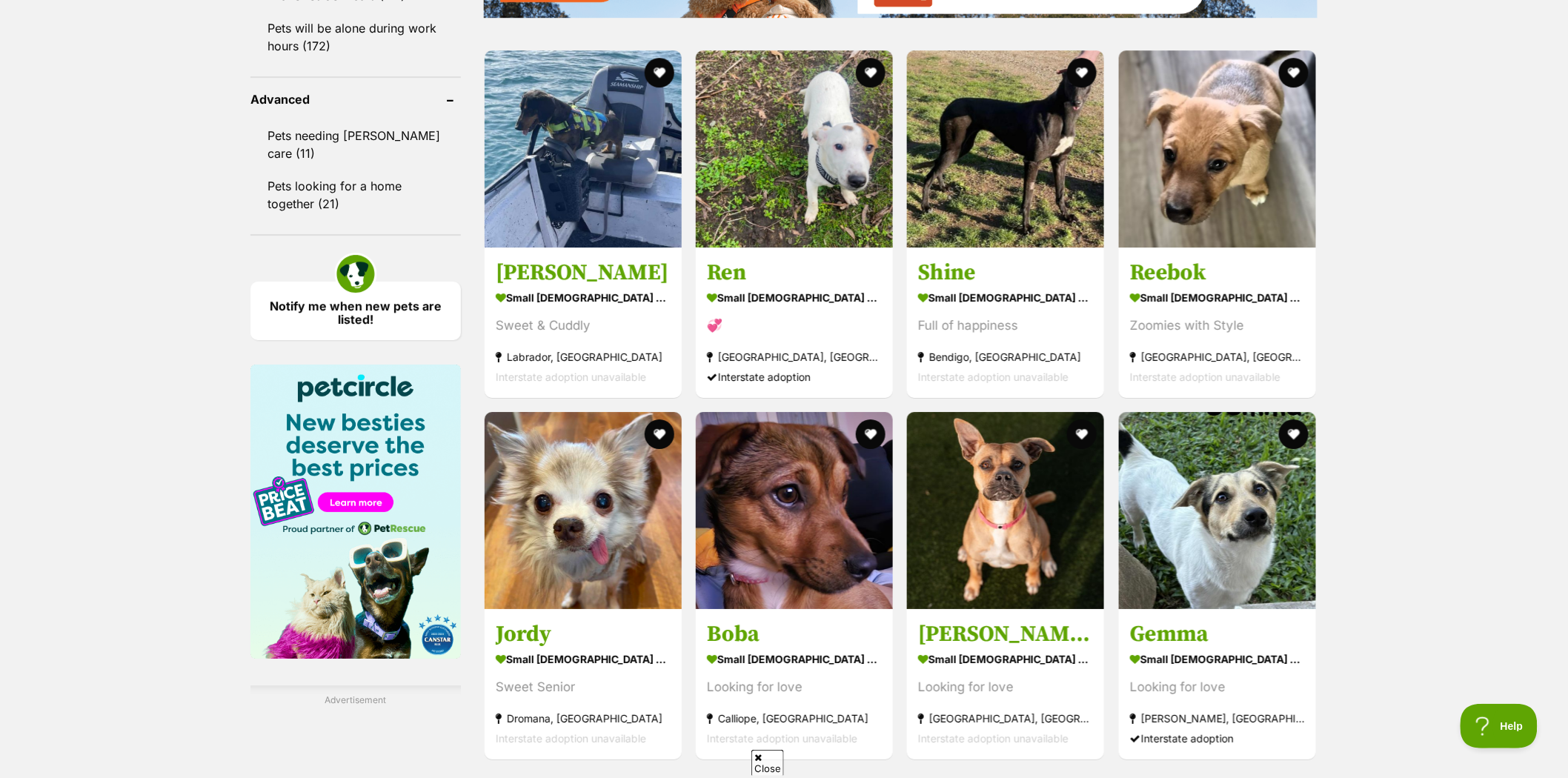
scroll to position [1894, 0]
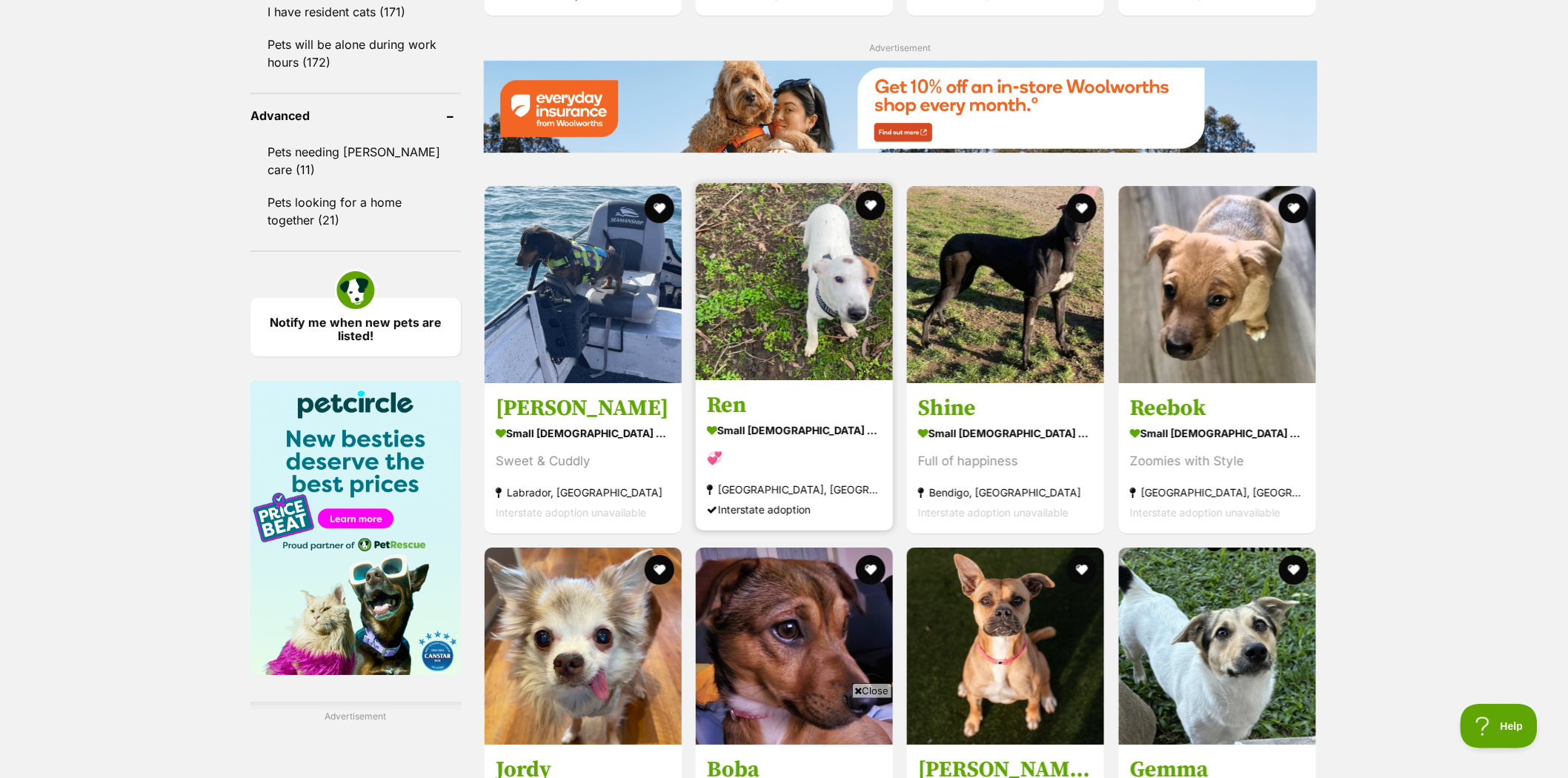
click at [789, 499] on div "Interstate adoption" at bounding box center [794, 509] width 175 height 20
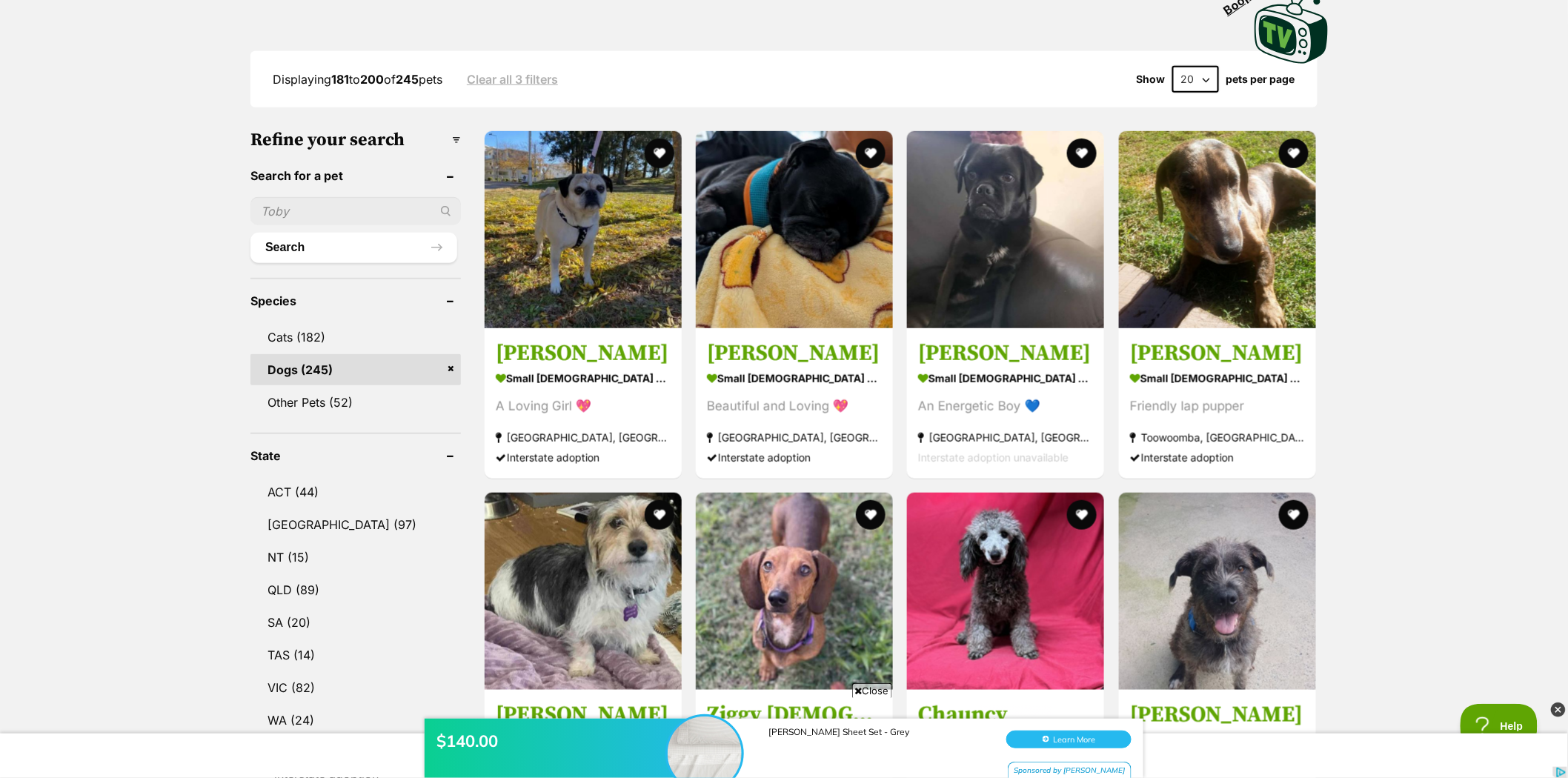
scroll to position [329, 0]
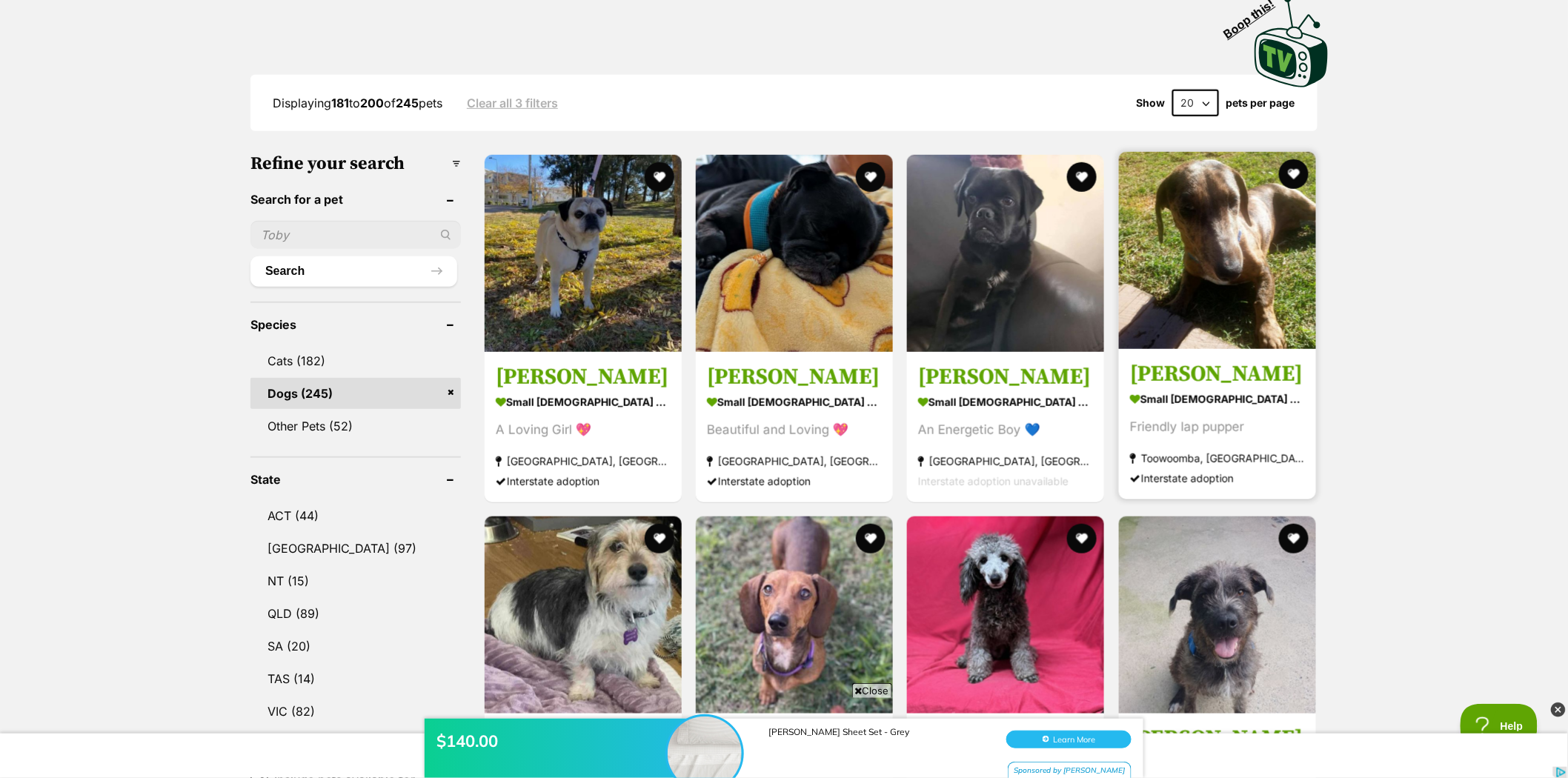
click at [1203, 214] on img at bounding box center [1217, 250] width 197 height 197
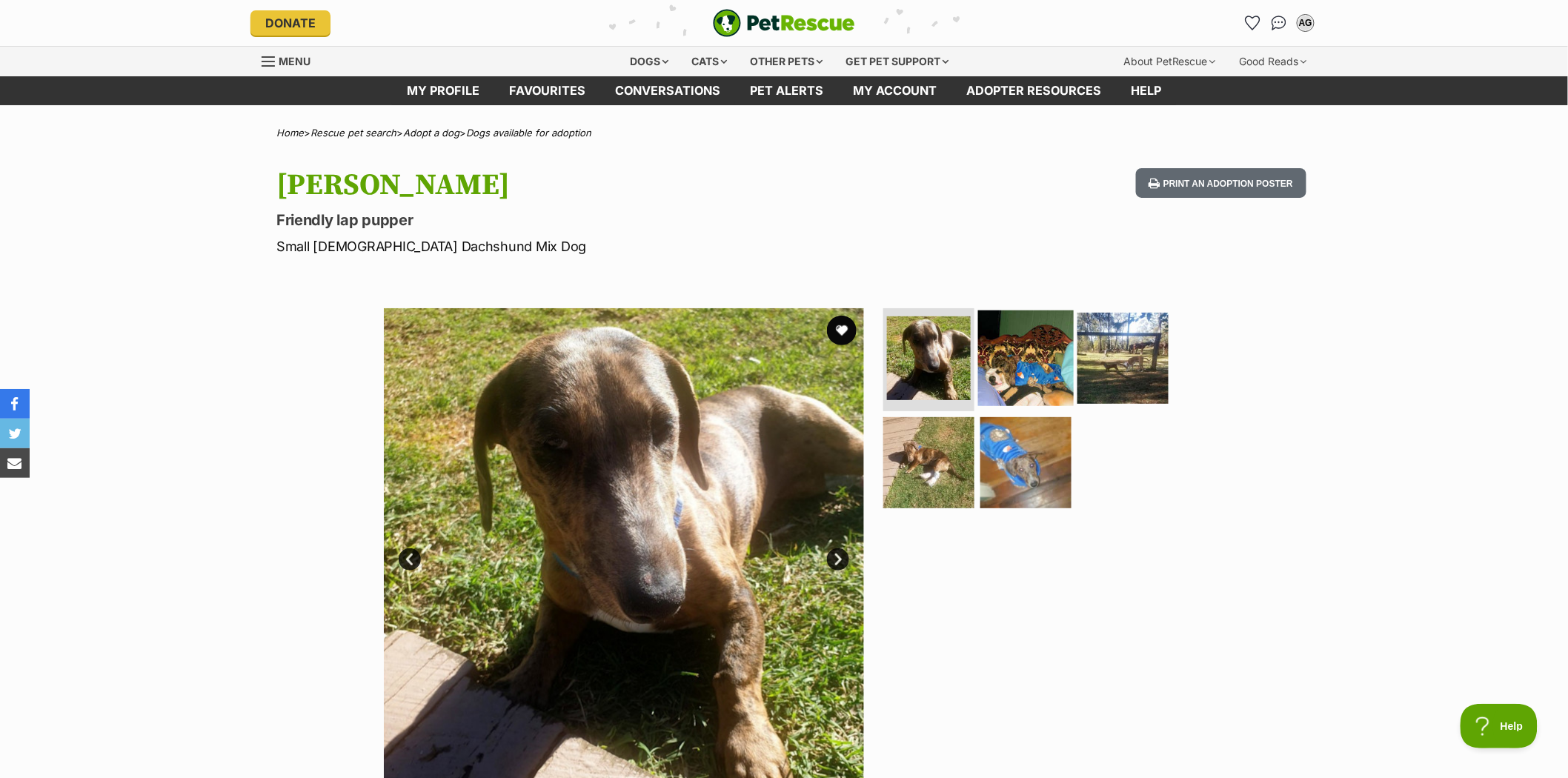
click at [1026, 366] on img at bounding box center [1025, 357] width 95 height 95
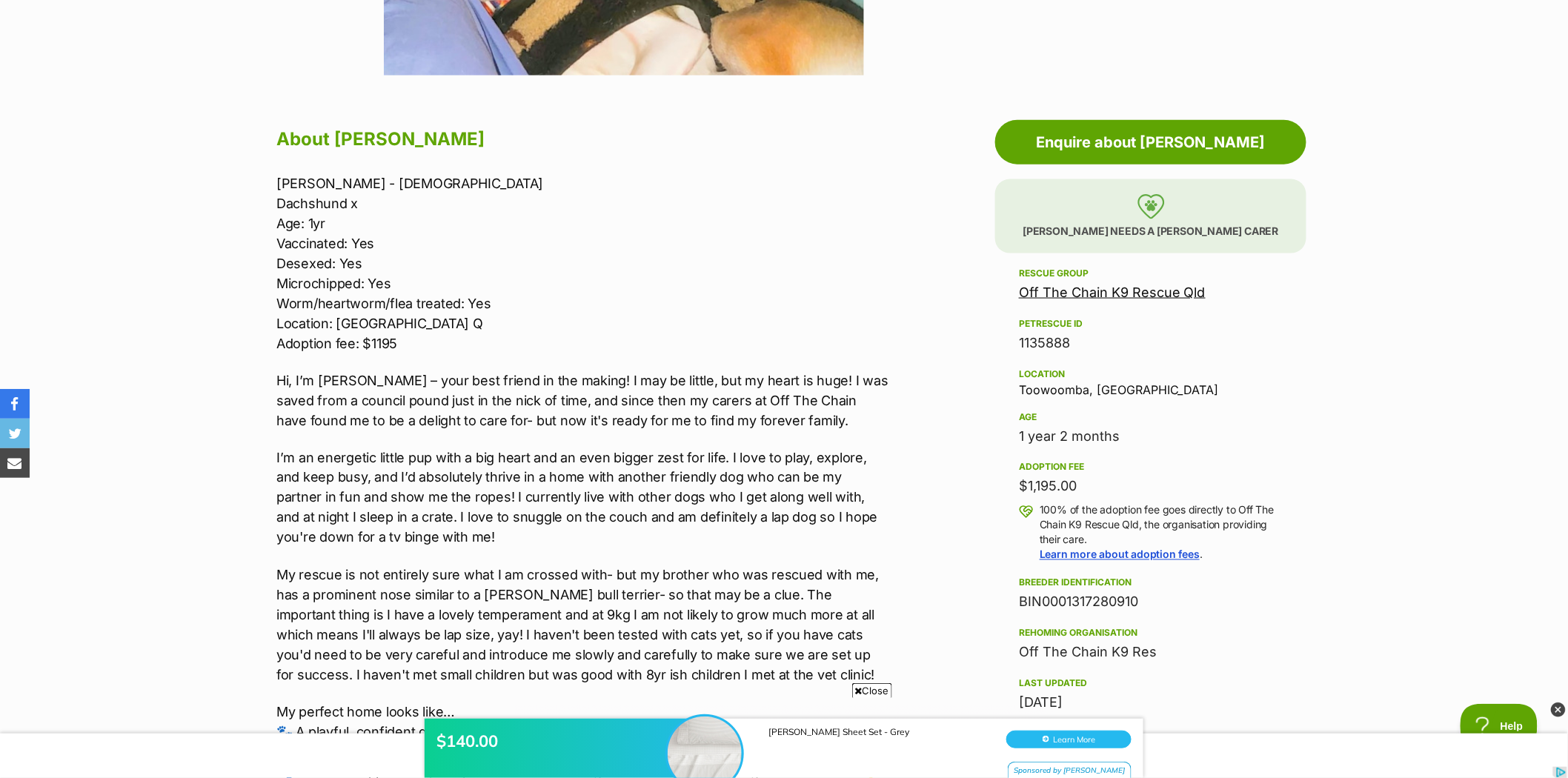
scroll to position [741, 0]
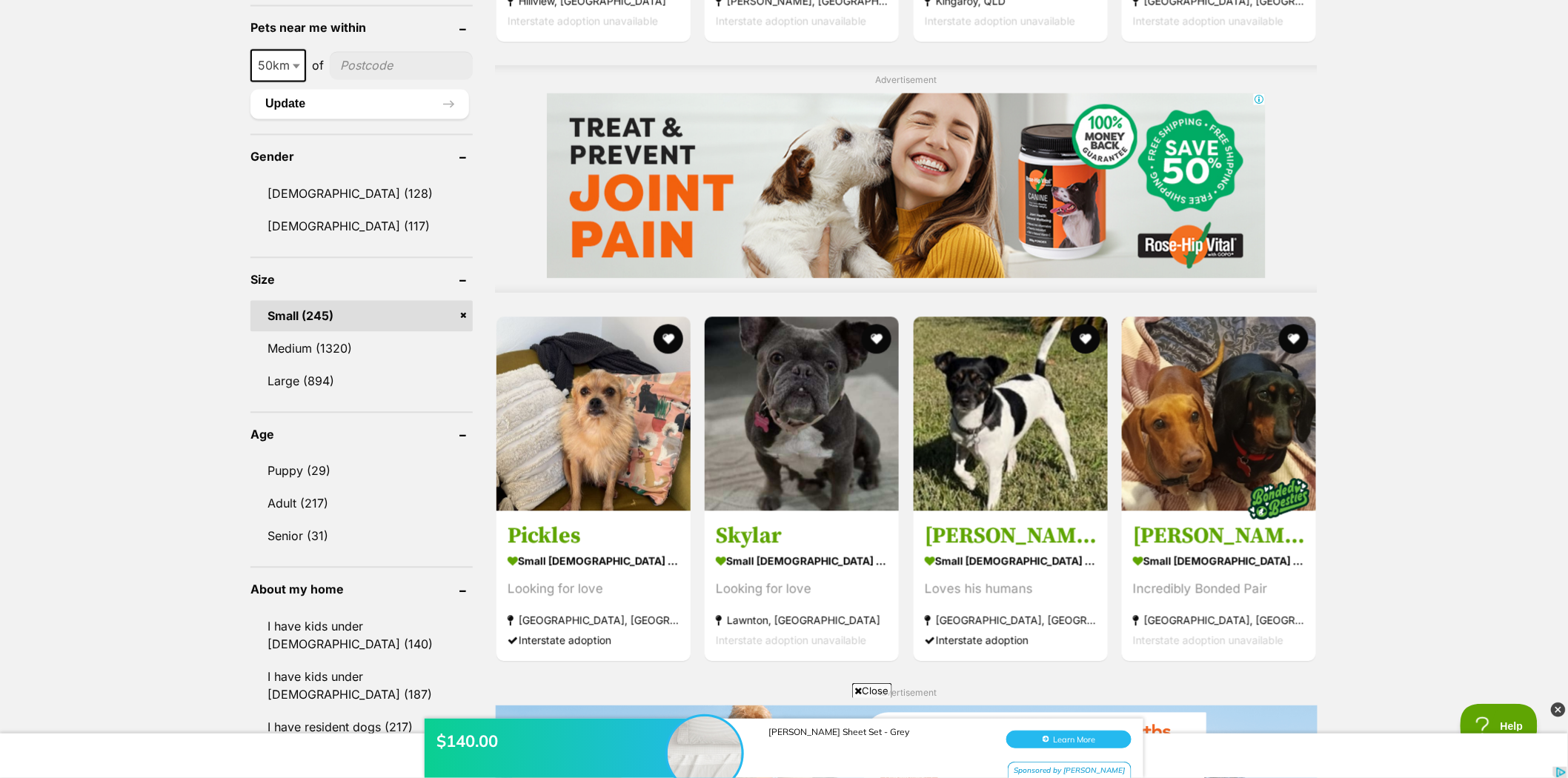
scroll to position [1226, 0]
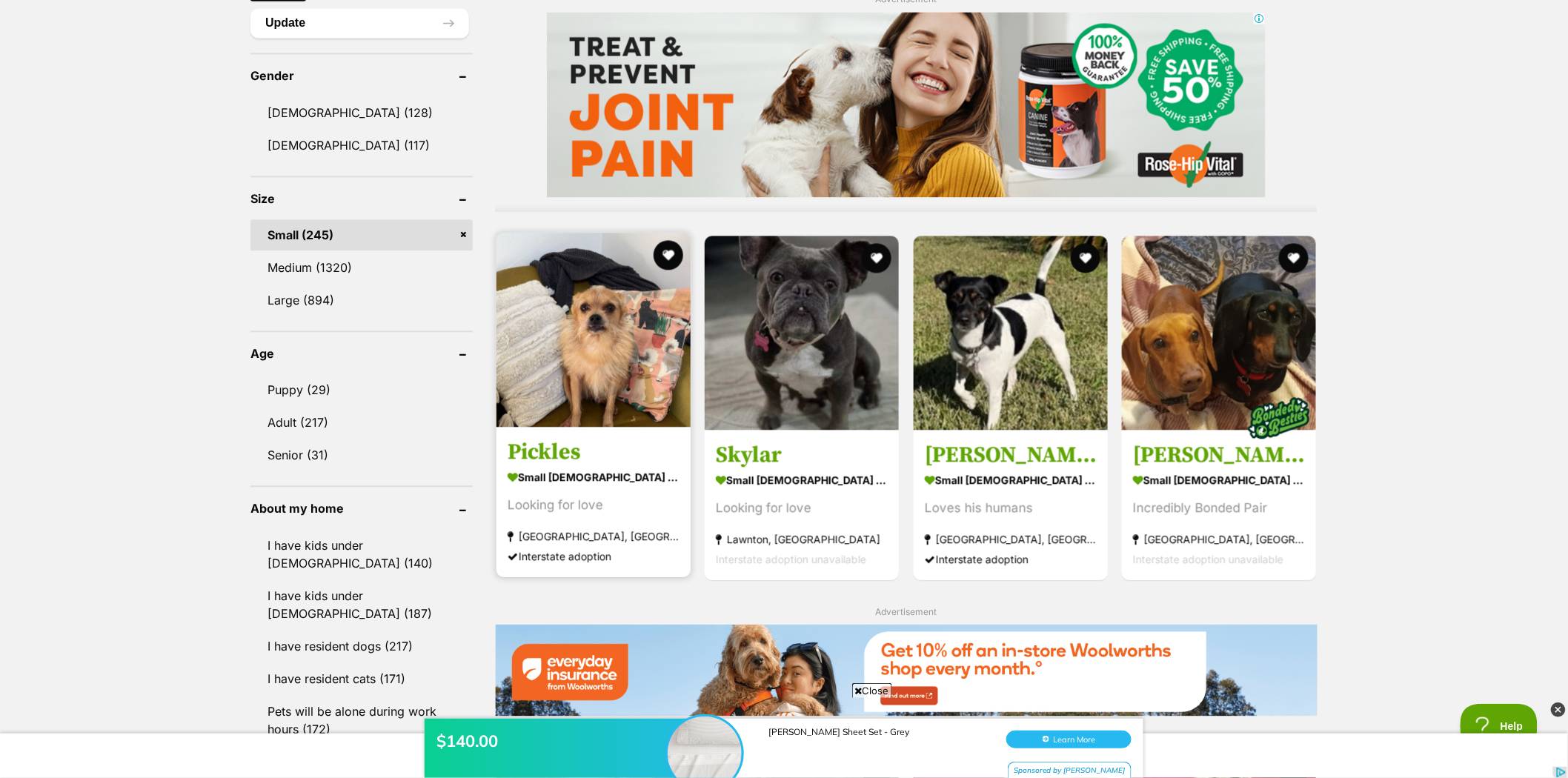
click at [606, 337] on img at bounding box center [593, 330] width 194 height 194
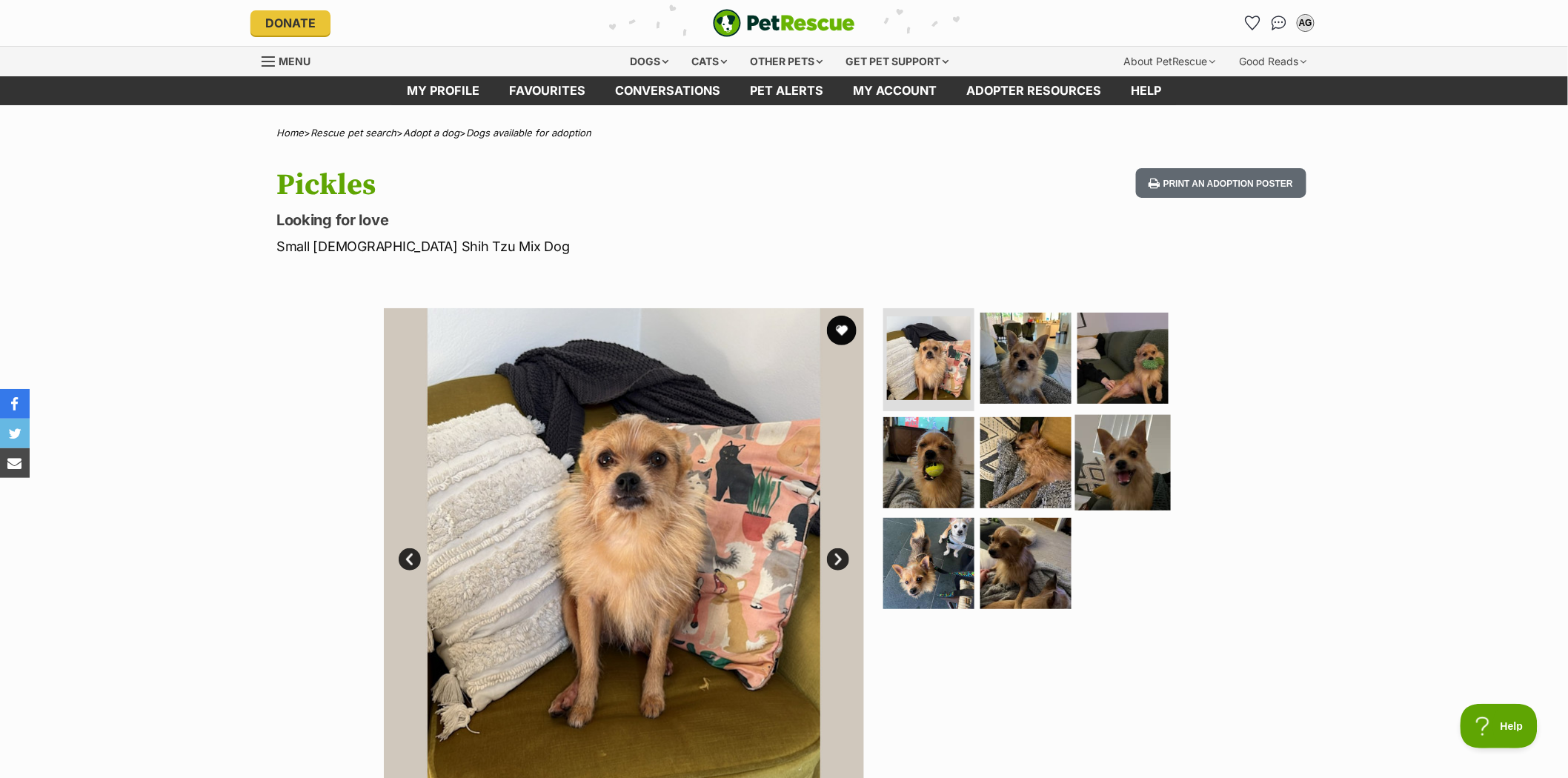
click at [1125, 469] on img at bounding box center [1122, 463] width 95 height 95
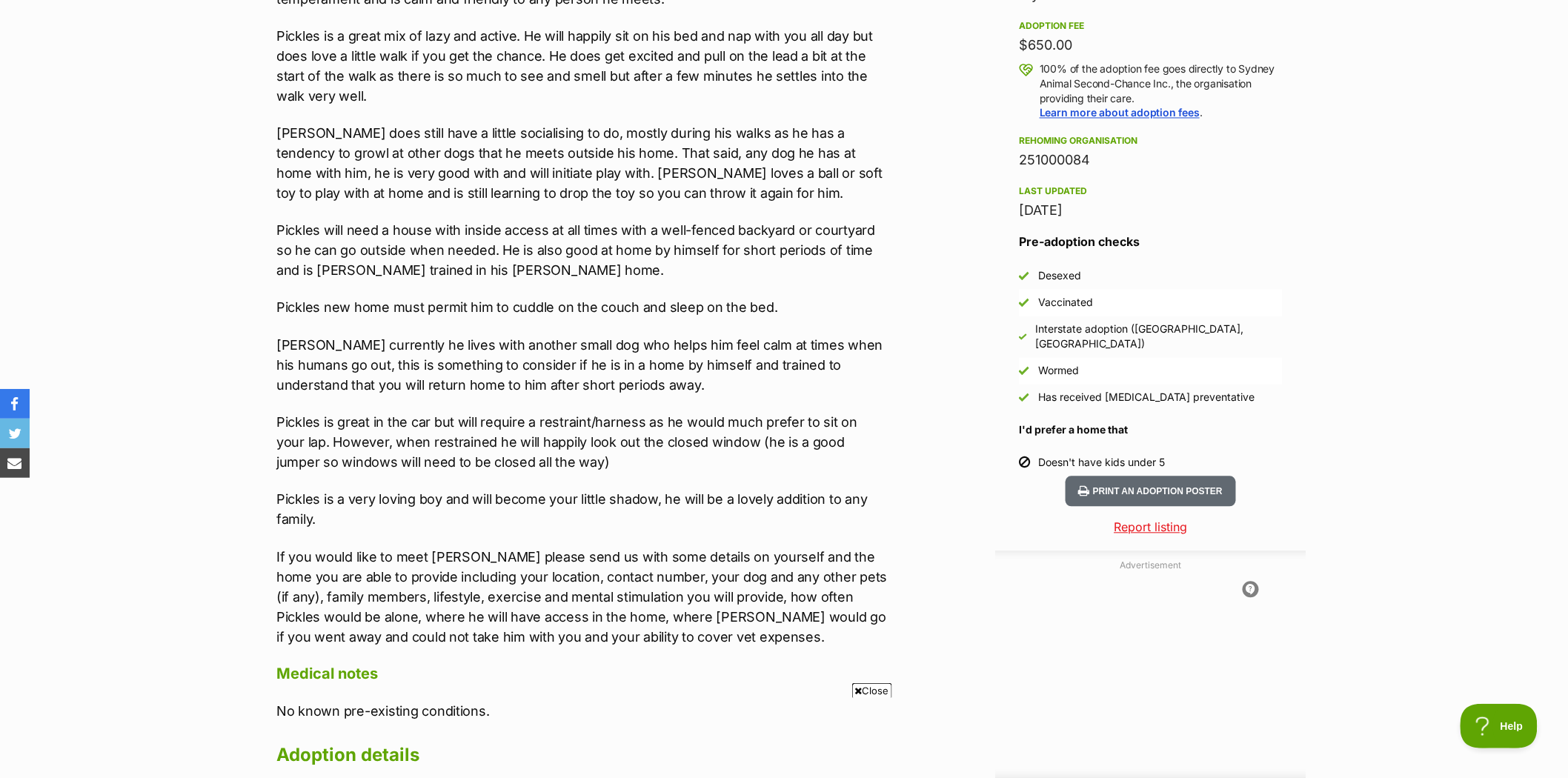
scroll to position [1070, 0]
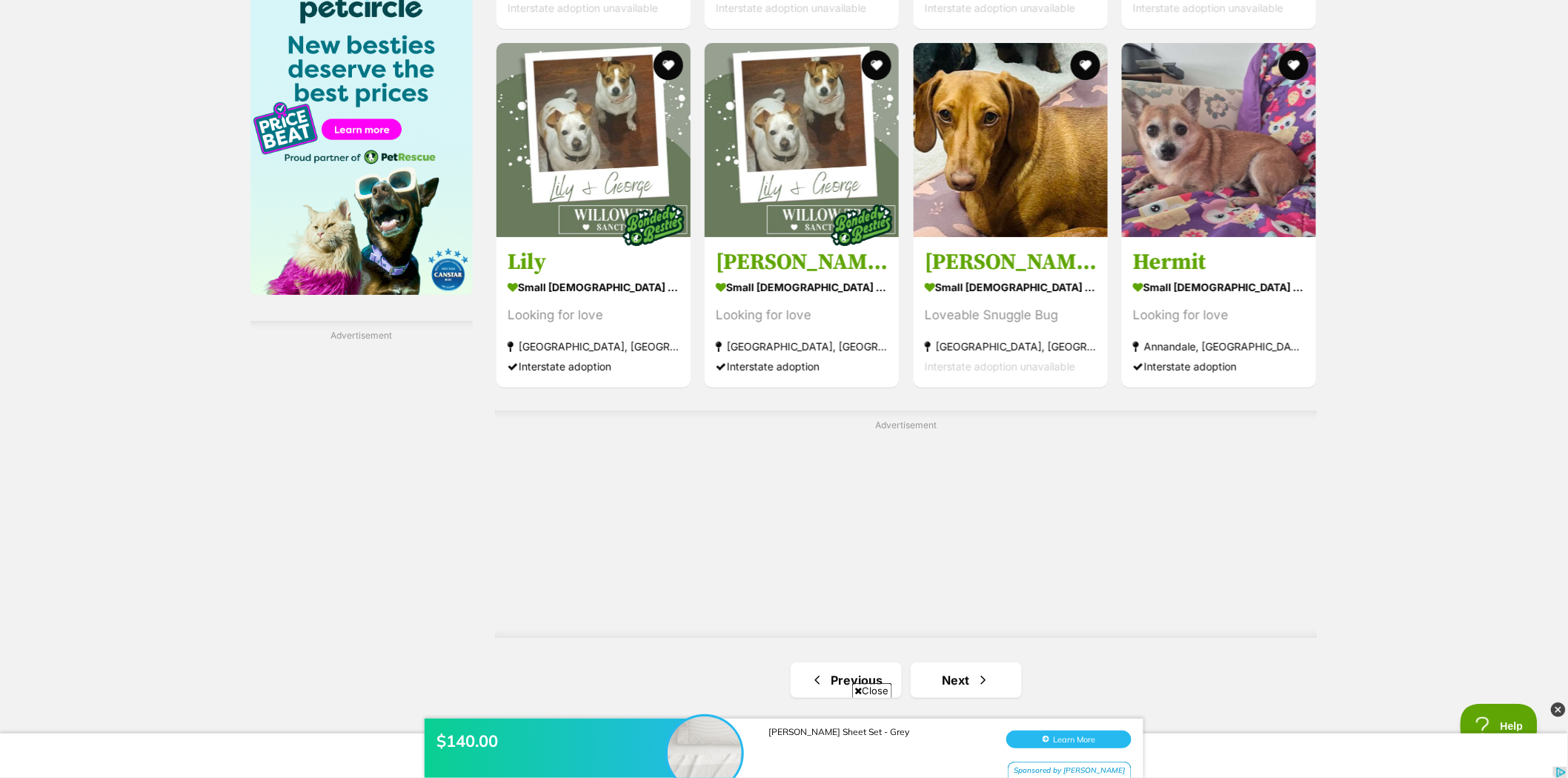
scroll to position [2297, 0]
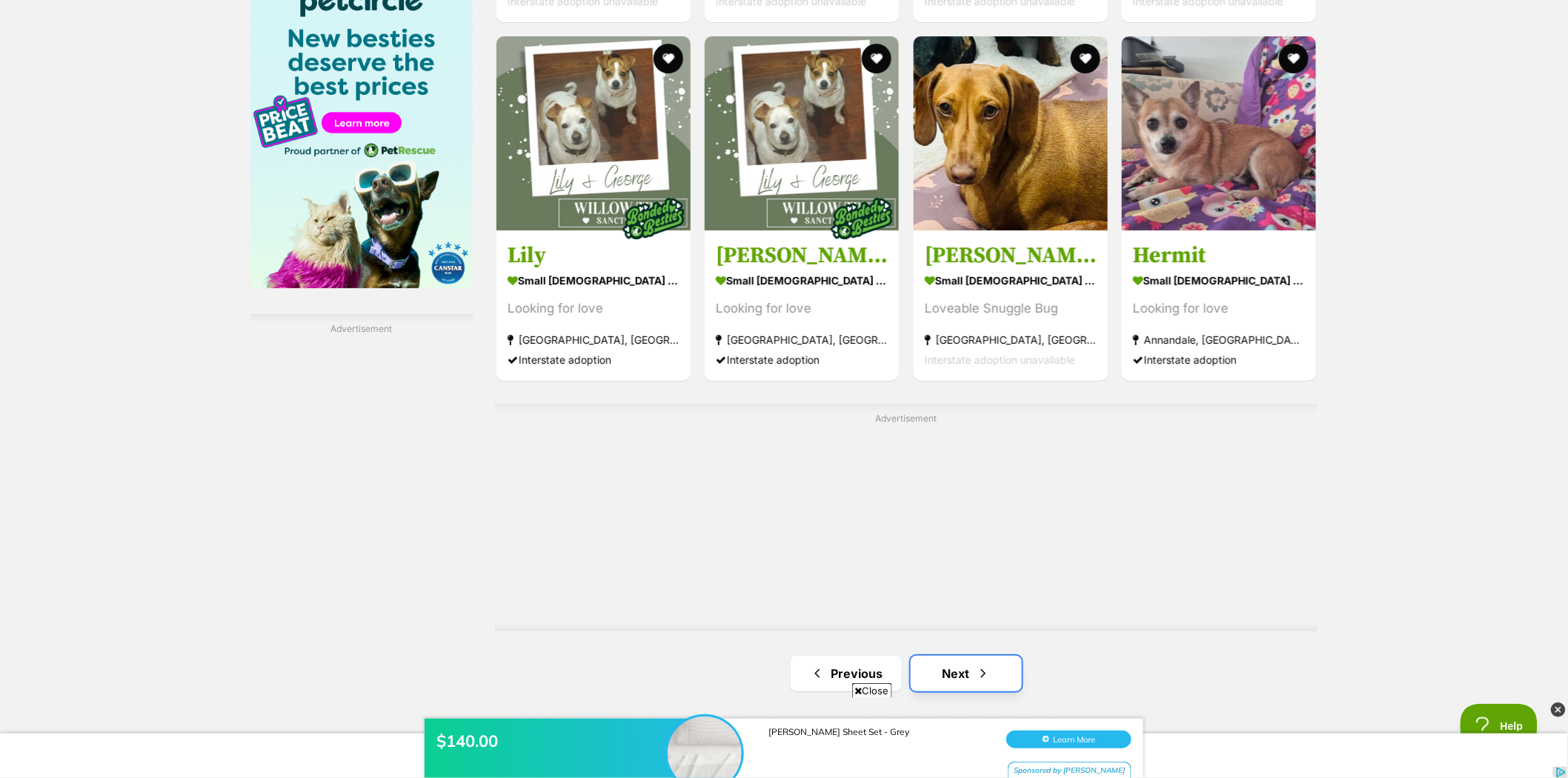
click at [944, 667] on link "Next" at bounding box center [966, 673] width 112 height 36
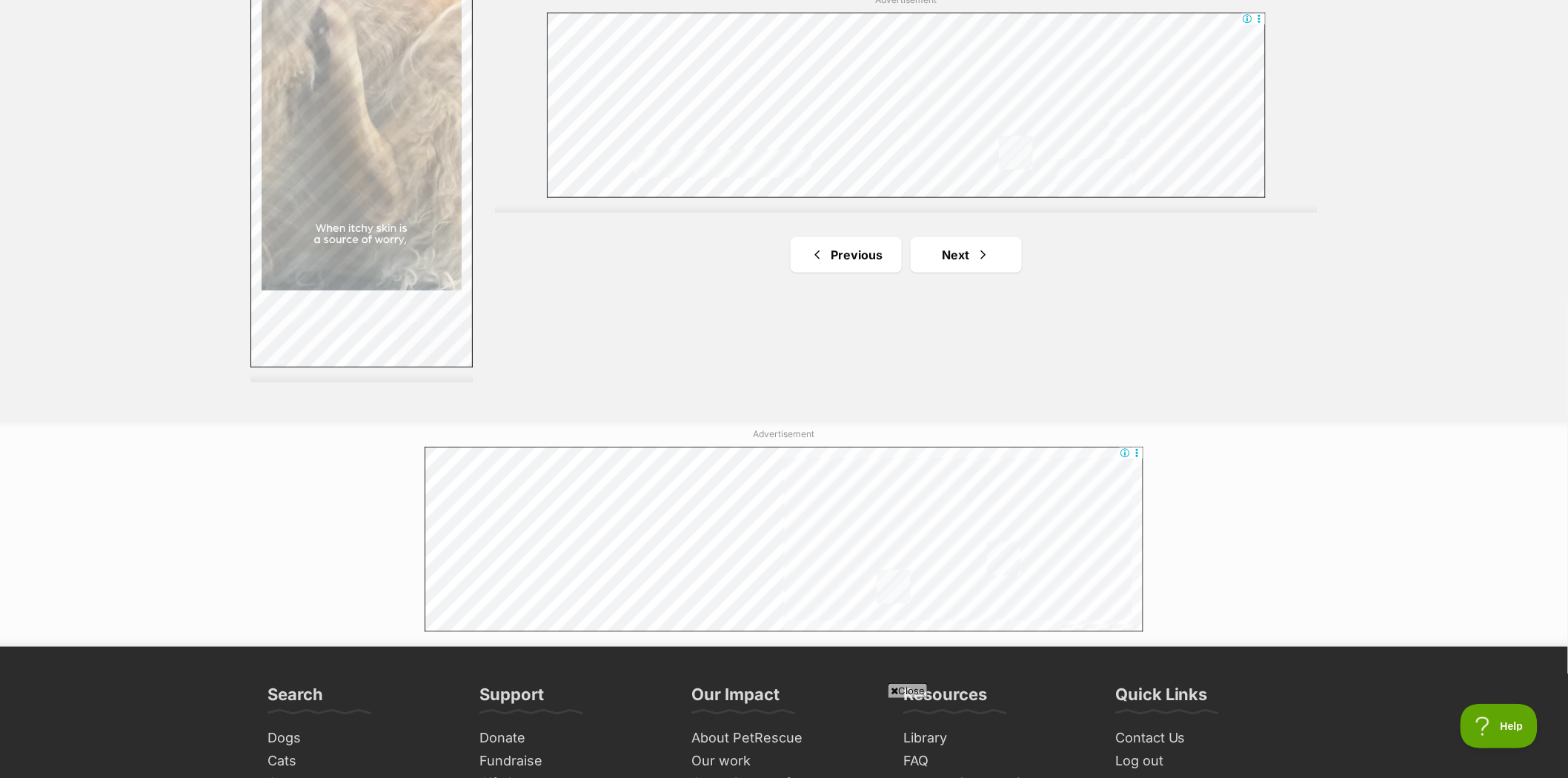
scroll to position [2717, 0]
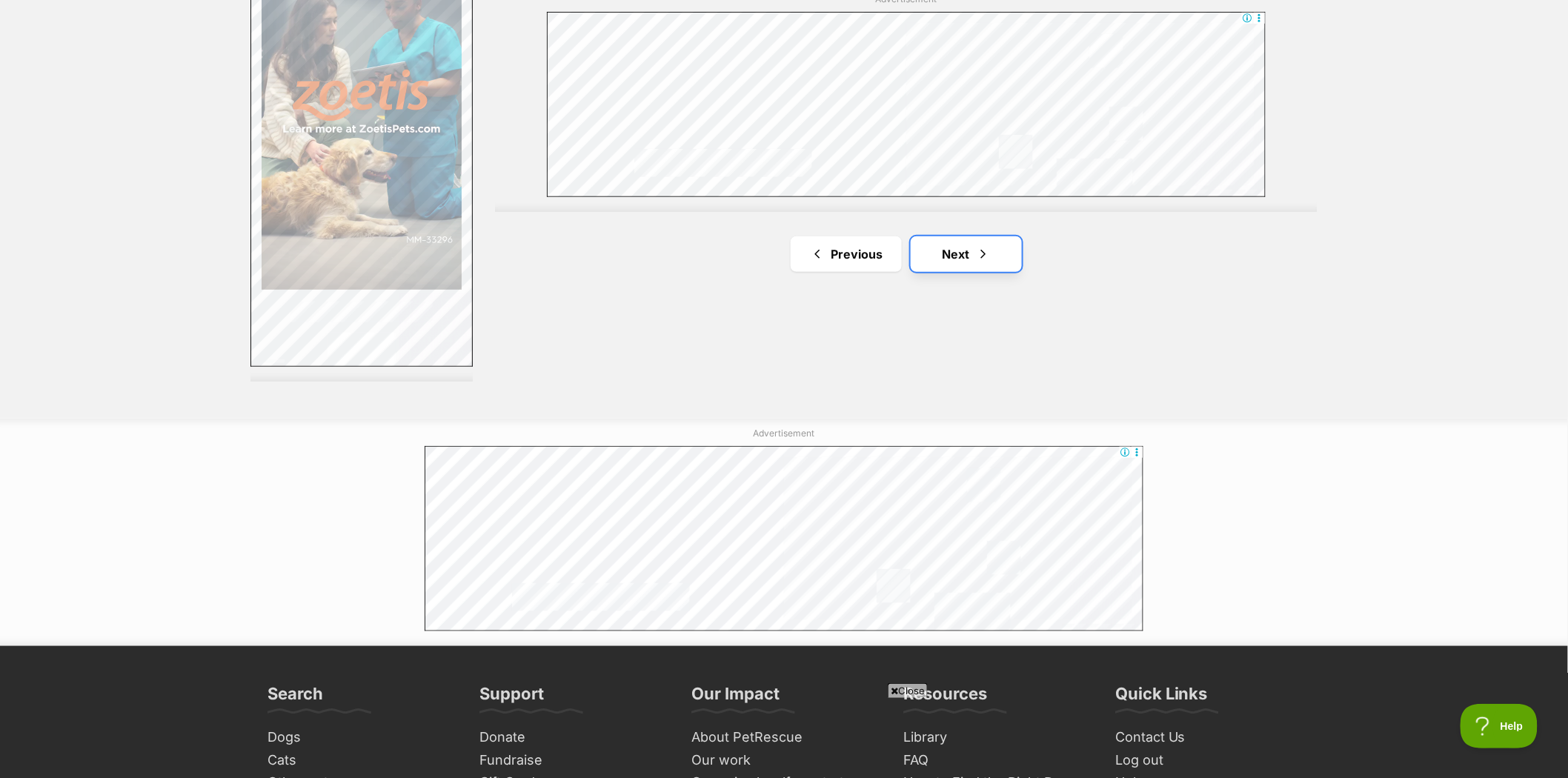
click at [951, 248] on link "Next" at bounding box center [966, 254] width 112 height 36
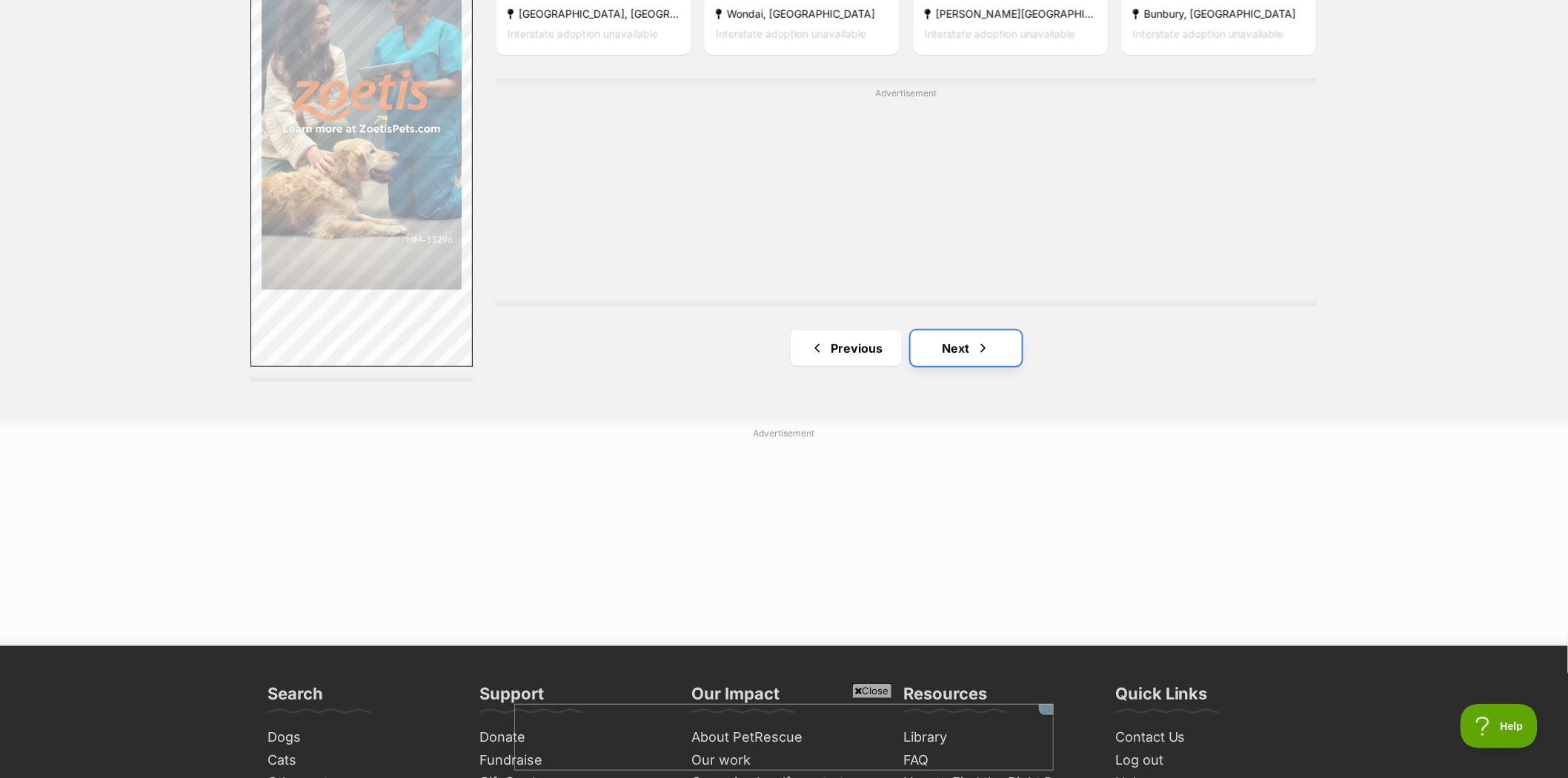
click at [956, 339] on link "Next" at bounding box center [966, 348] width 112 height 36
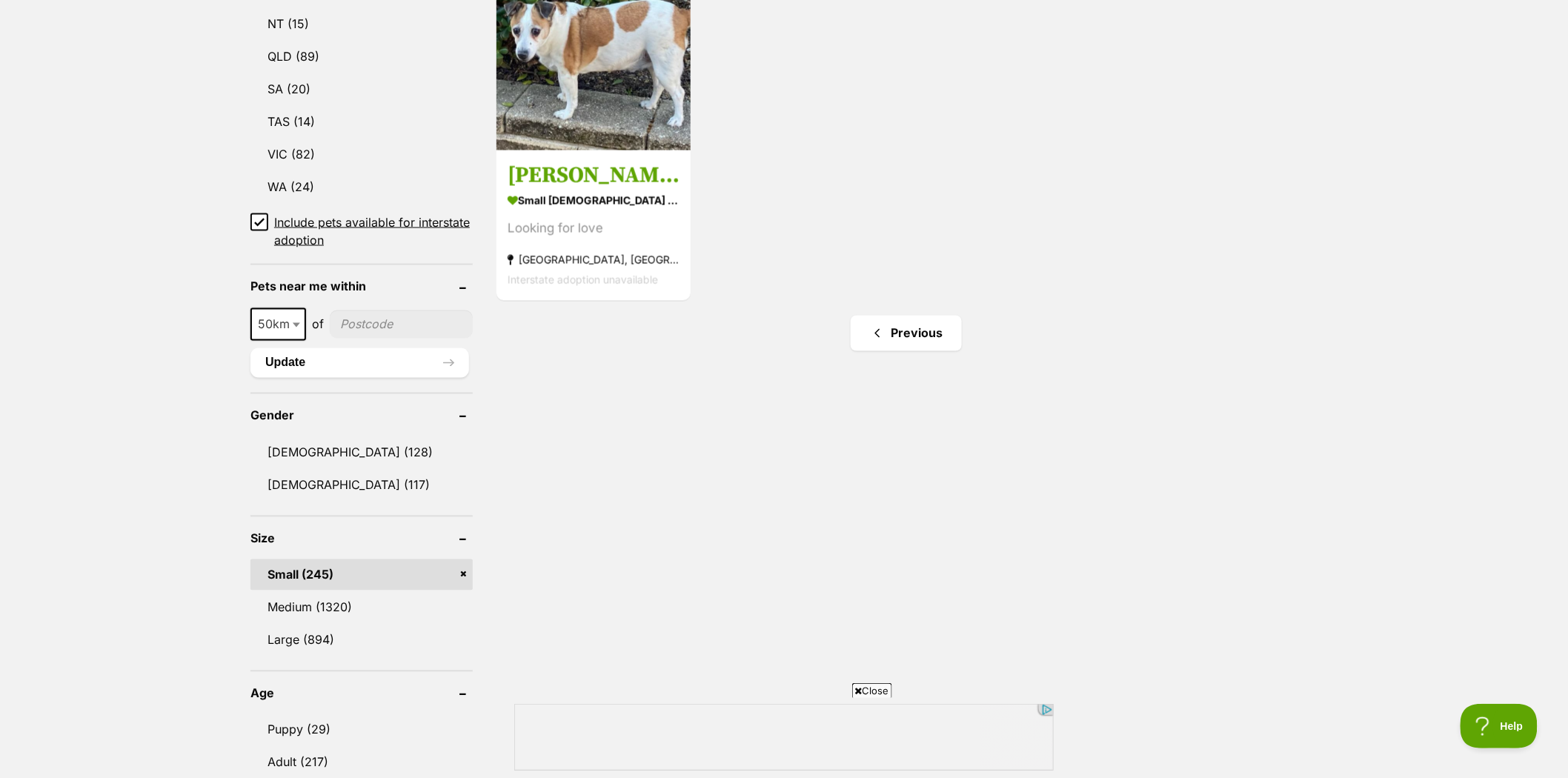
scroll to position [906, 0]
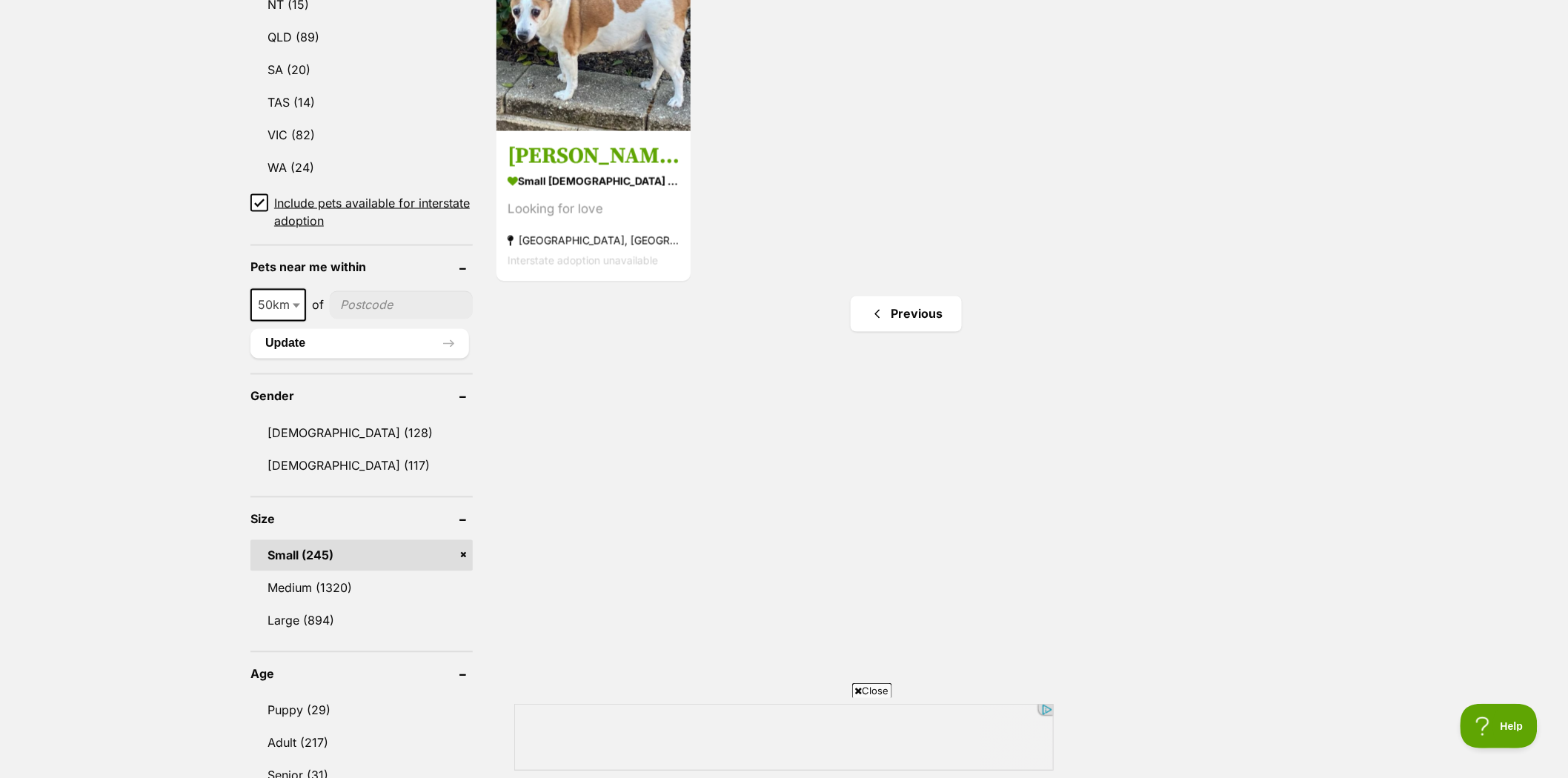
click at [460, 544] on link "Small (245)" at bounding box center [361, 556] width 222 height 31
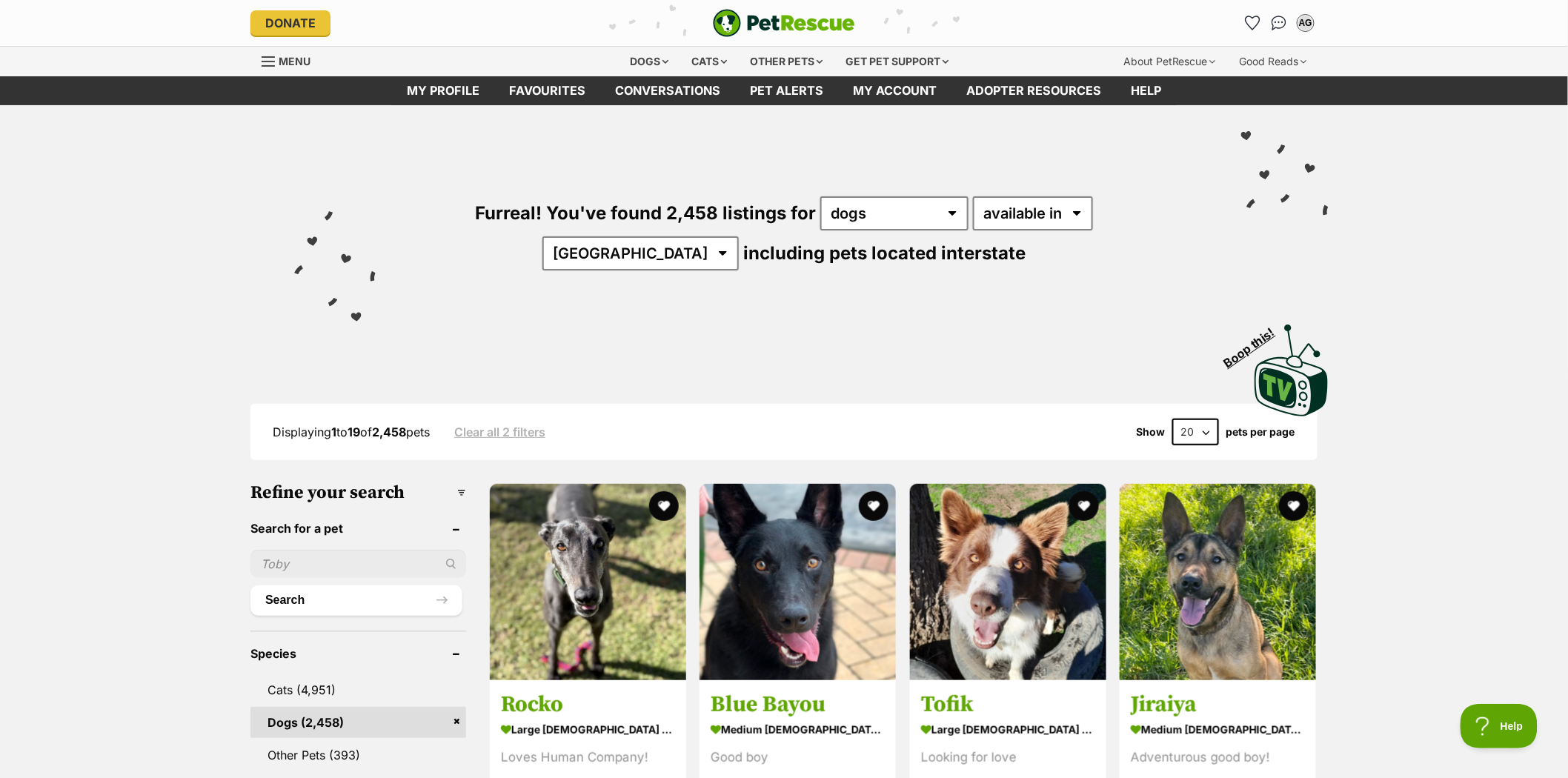
click at [305, 557] on input "text" at bounding box center [358, 564] width 215 height 28
type input "jemima"
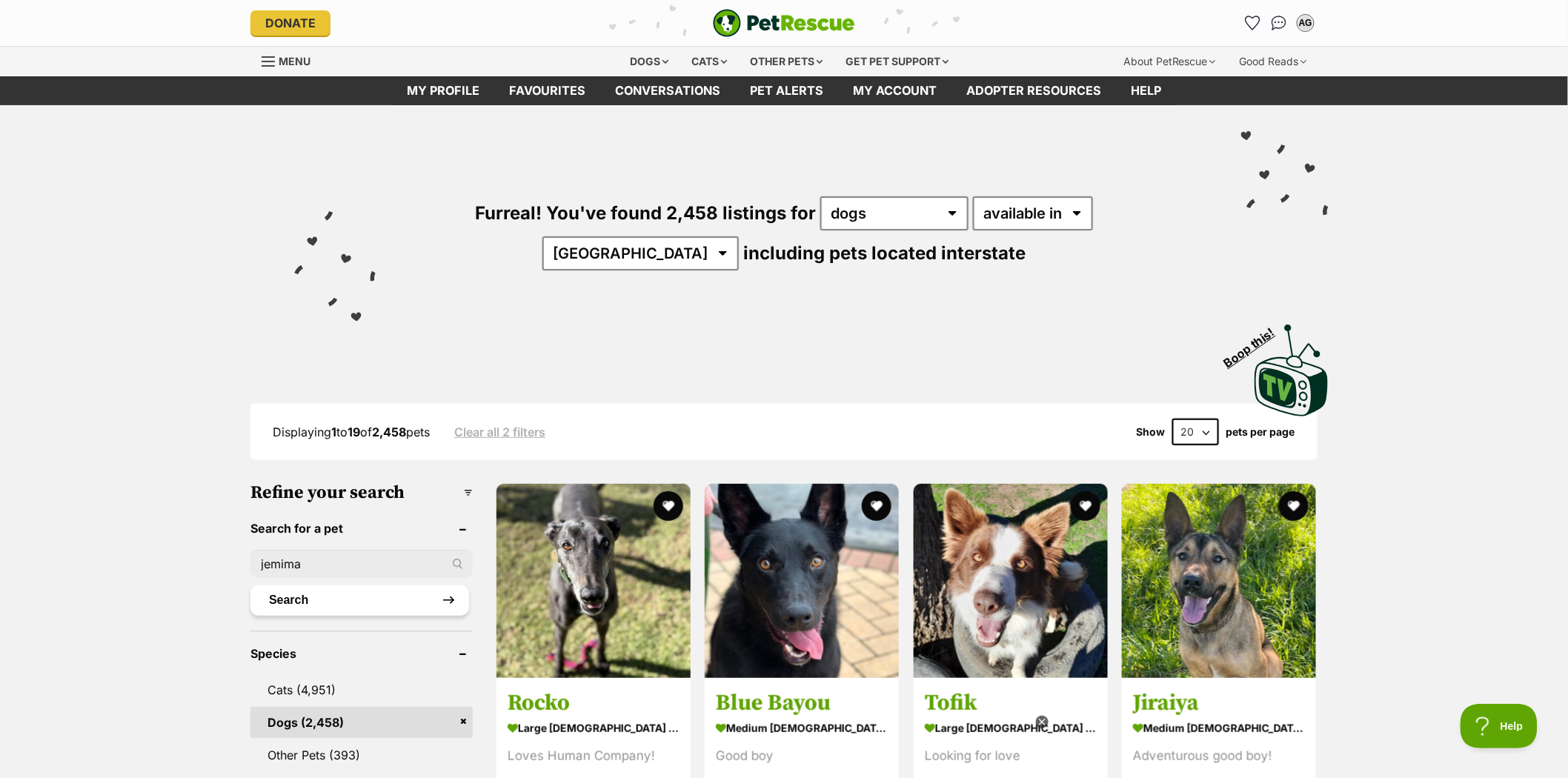
click at [269, 596] on button "Search" at bounding box center [359, 600] width 218 height 30
